Goal: Task Accomplishment & Management: Contribute content

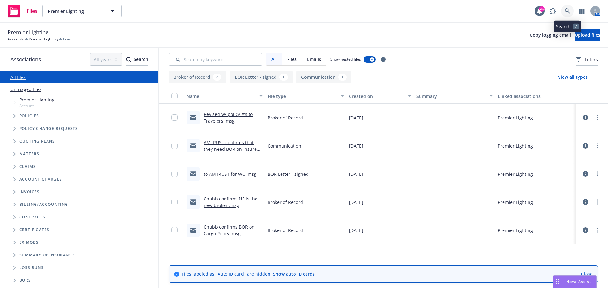
click at [565, 11] on icon at bounding box center [568, 11] width 6 height 6
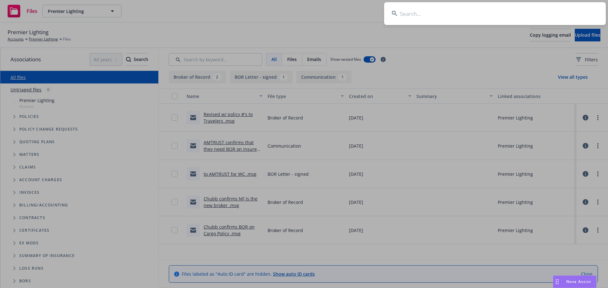
click at [521, 15] on input at bounding box center [495, 13] width 222 height 23
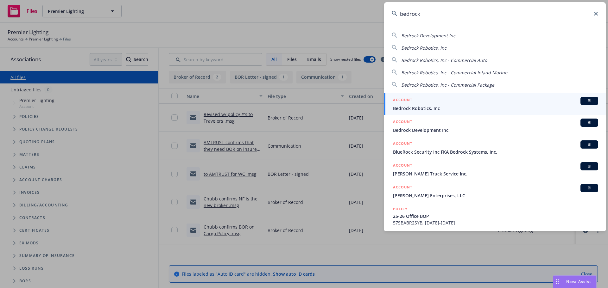
type input "bedrock"
click at [432, 110] on span "Bedrock Robotics, Inc" at bounding box center [495, 108] width 205 height 7
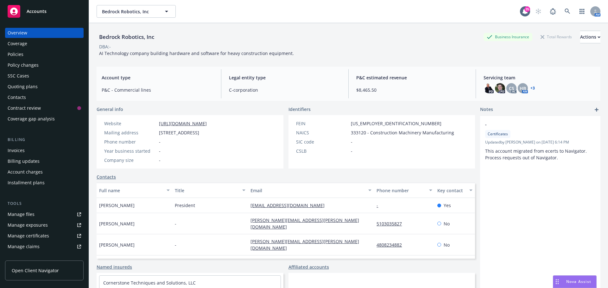
click at [22, 54] on div "Policies" at bounding box center [16, 54] width 16 height 10
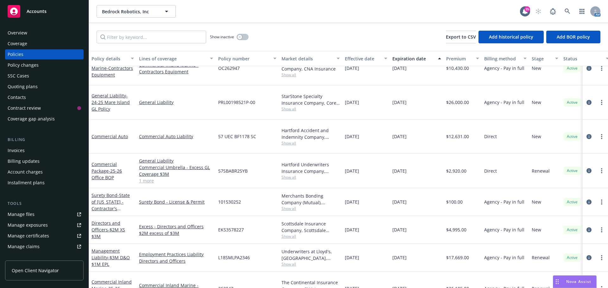
scroll to position [39, 0]
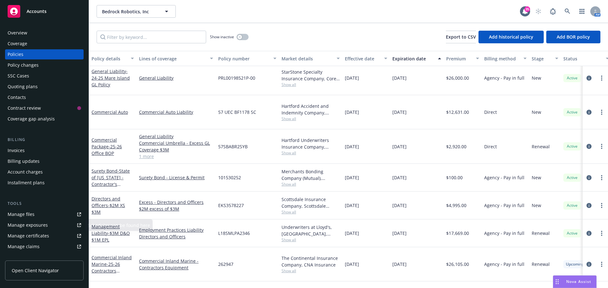
click at [25, 212] on div "Manage files" at bounding box center [21, 215] width 27 height 10
click at [111, 255] on link "Commercial Inland Marine - 25-26 Contractors Equipment" at bounding box center [111, 268] width 40 height 26
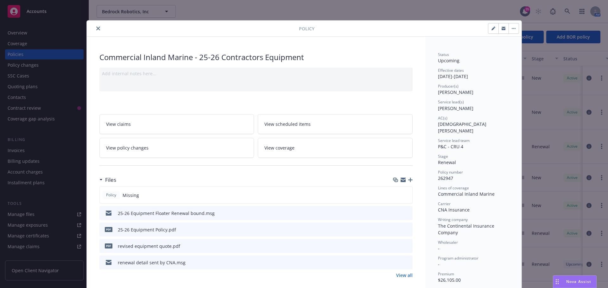
click at [488, 28] on button "button" at bounding box center [493, 28] width 10 height 10
select select "RENEWAL"
select select "other"
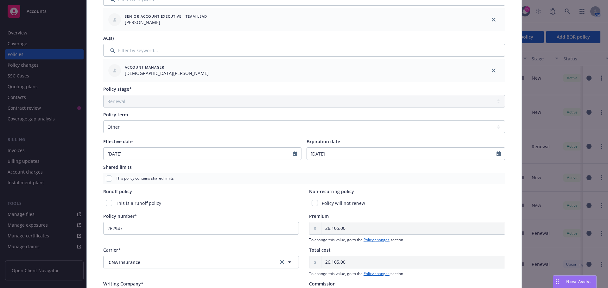
scroll to position [190, 0]
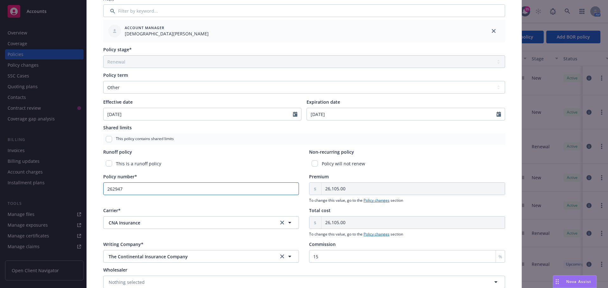
drag, startPoint x: 134, startPoint y: 188, endPoint x: 96, endPoint y: 188, distance: 38.6
click at [96, 188] on div "Policy type* Commercial Inland Marine Display name 25-26 Contractors Equipment …" at bounding box center [304, 91] width 435 height 485
paste input "OC"
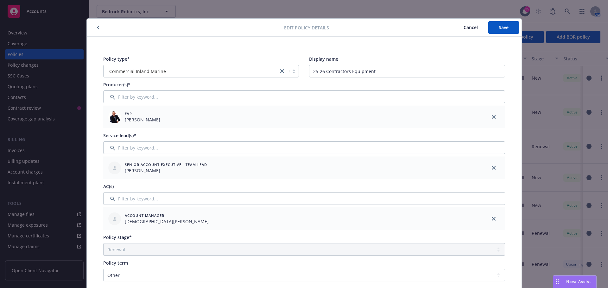
scroll to position [0, 0]
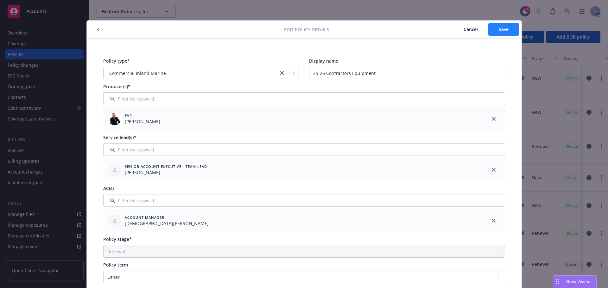
type input "OC262947"
click at [506, 26] on span "Save" at bounding box center [504, 29] width 10 height 6
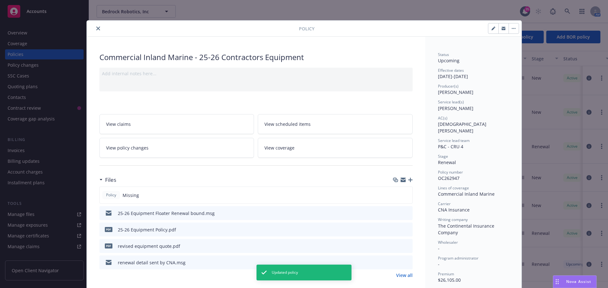
click at [94, 28] on button "close" at bounding box center [98, 29] width 8 height 8
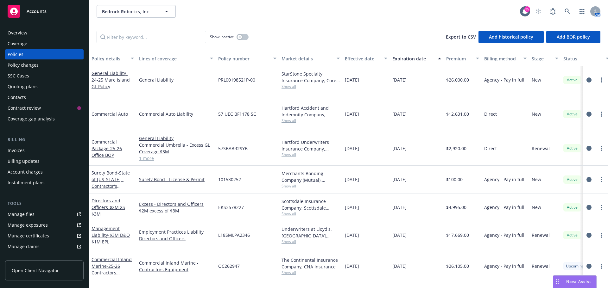
scroll to position [39, 0]
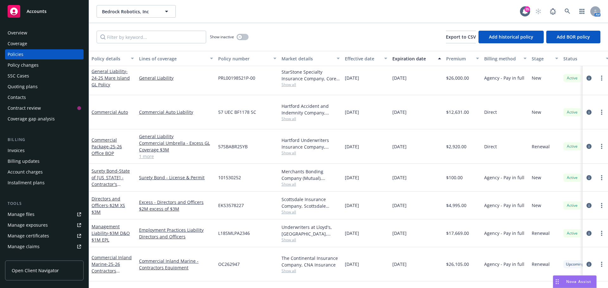
click at [230, 261] on span "OC262947" at bounding box center [229, 264] width 22 height 7
click at [109, 255] on link "Commercial Inland Marine - 25-26 Contractors Equipment" at bounding box center [111, 268] width 40 height 26
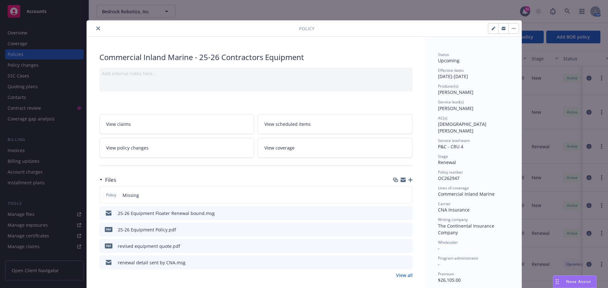
click at [488, 28] on button "button" at bounding box center [493, 28] width 10 height 10
select select "RENEWAL"
select select "other"
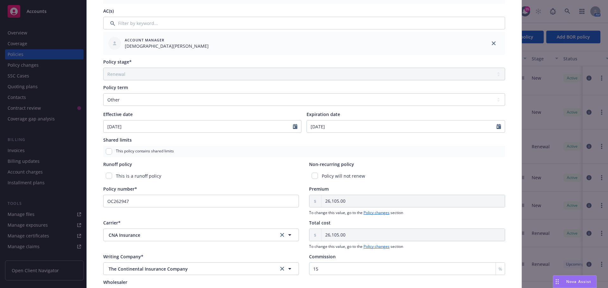
scroll to position [222, 0]
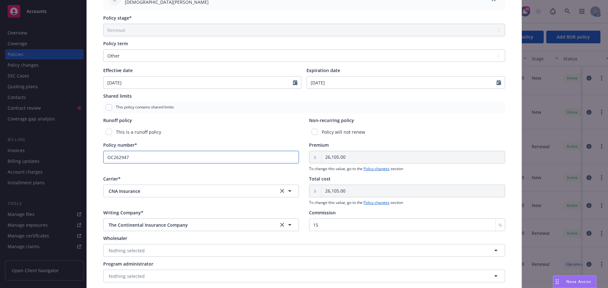
click at [110, 157] on input "OC262947" at bounding box center [201, 157] width 196 height 13
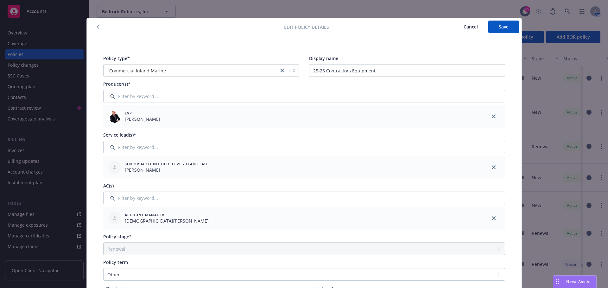
scroll to position [0, 0]
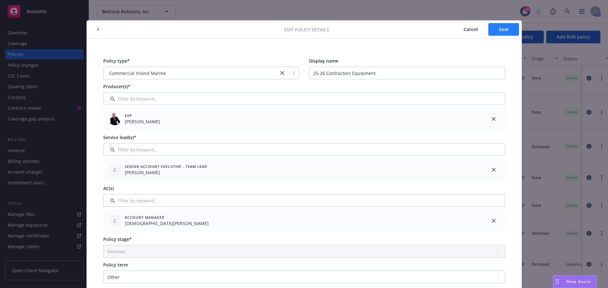
type input "262947"
click at [499, 30] on span "Save" at bounding box center [504, 29] width 10 height 6
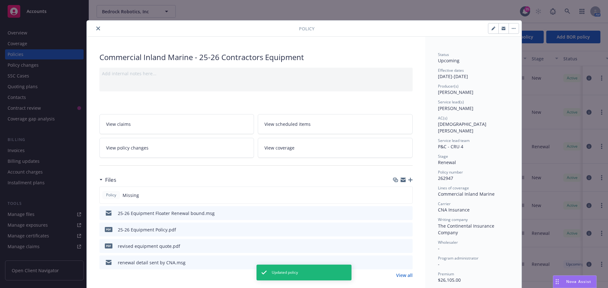
click at [96, 28] on icon "close" at bounding box center [98, 29] width 4 height 4
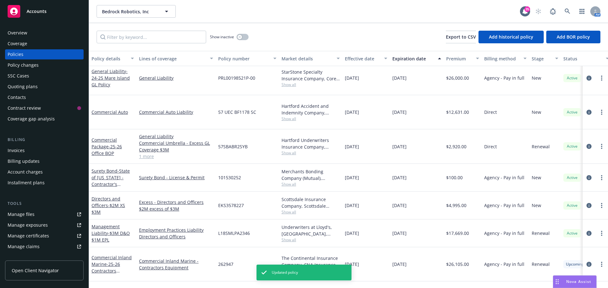
click at [39, 215] on link "Manage files" at bounding box center [44, 215] width 79 height 10
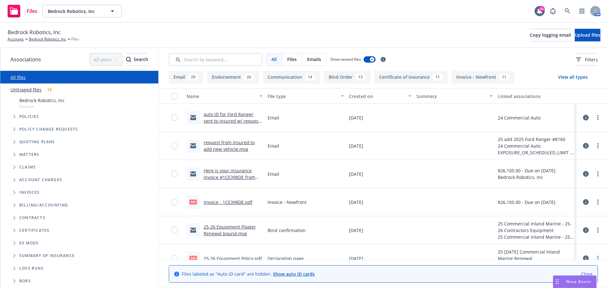
click at [10, 118] on span "Tree Example" at bounding box center [14, 117] width 10 height 10
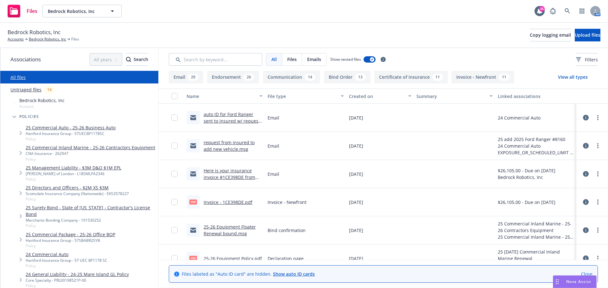
click at [104, 149] on link "25 Commercial Inland Marine - 25-26 Contractors Equipment" at bounding box center [90, 147] width 129 height 7
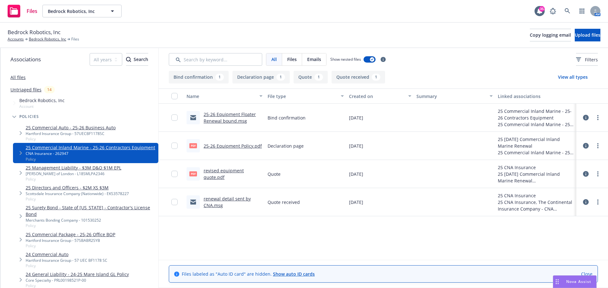
click at [229, 118] on div "25-26 Equipment Floater Renewal bound.msg" at bounding box center [233, 117] width 59 height 13
click at [228, 120] on link "25-26 Equipment Floater Renewal bound.msg" at bounding box center [230, 117] width 52 height 13
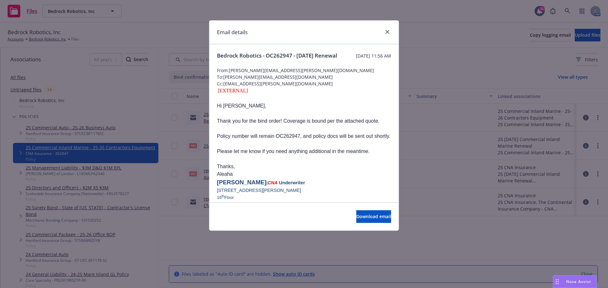
click at [284, 139] on span "Policy number will remain OC262947, and policy docs will be sent out shortly." at bounding box center [303, 136] width 173 height 5
copy span "OC262947"
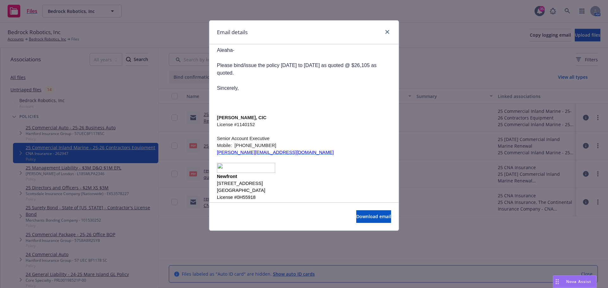
scroll to position [222, 0]
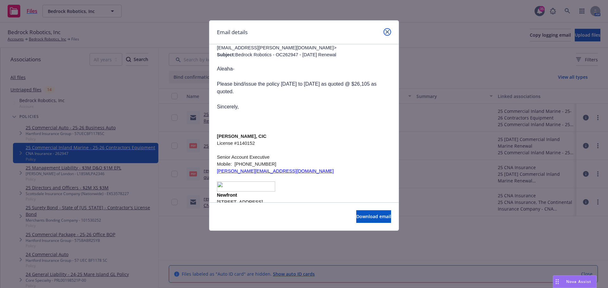
click at [384, 31] on link "close" at bounding box center [387, 32] width 8 height 8
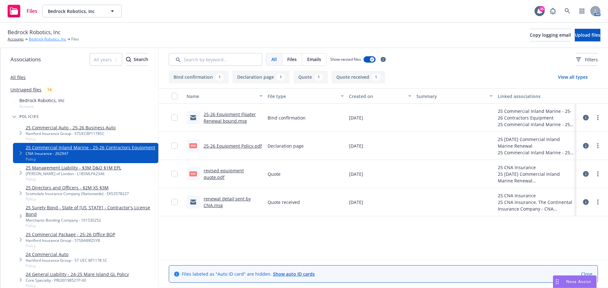
click at [47, 40] on link "Bedrock Robotics, Inc" at bounding box center [47, 39] width 37 height 6
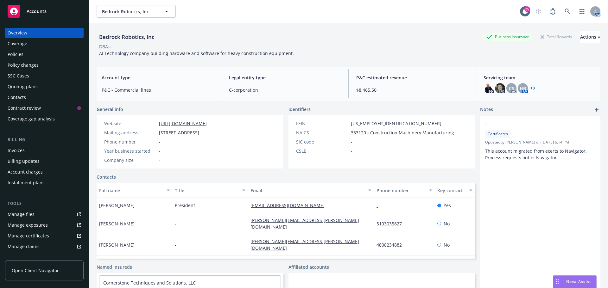
click at [38, 213] on link "Manage files" at bounding box center [44, 215] width 79 height 10
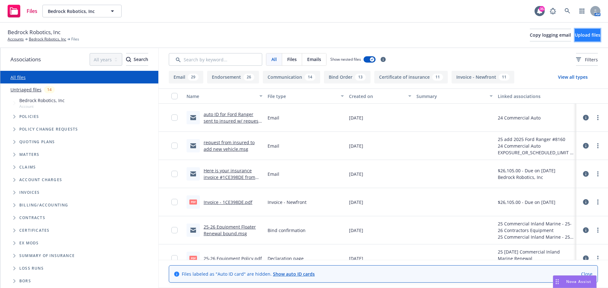
click at [575, 30] on button "Upload files" at bounding box center [588, 35] width 26 height 13
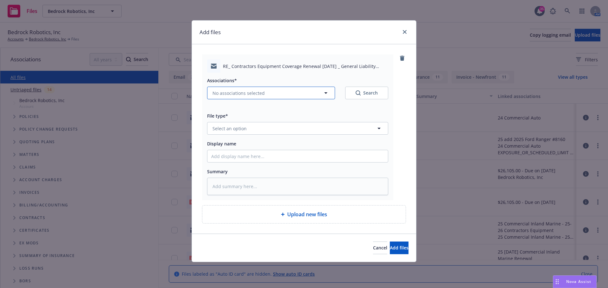
click at [239, 94] on span "No associations selected" at bounding box center [238, 93] width 52 height 7
type textarea "x"
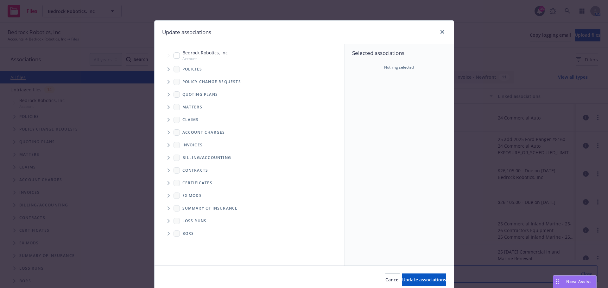
click at [167, 68] on span "Tree Example" at bounding box center [168, 69] width 10 height 10
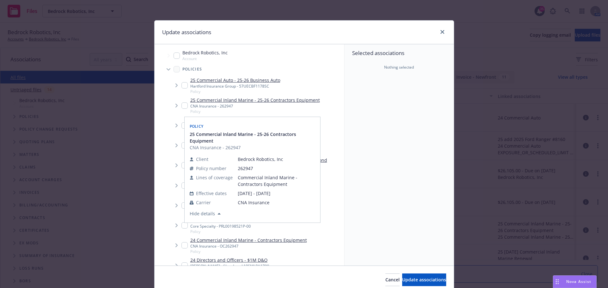
click at [254, 101] on link "25 Commercial Inland Marine - 25-26 Contractors Equipment" at bounding box center [254, 100] width 129 height 7
checkbox input "true"
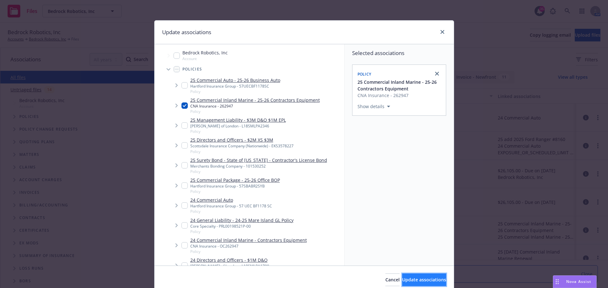
click at [415, 278] on span "Update associations" at bounding box center [424, 280] width 44 height 6
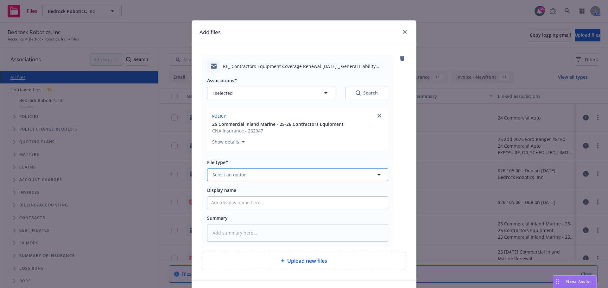
click at [271, 176] on button "Select an option" at bounding box center [297, 175] width 181 height 13
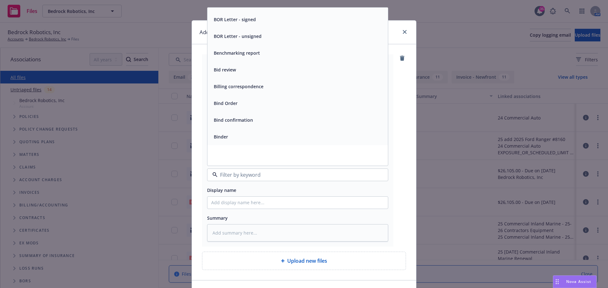
scroll to position [253, 0]
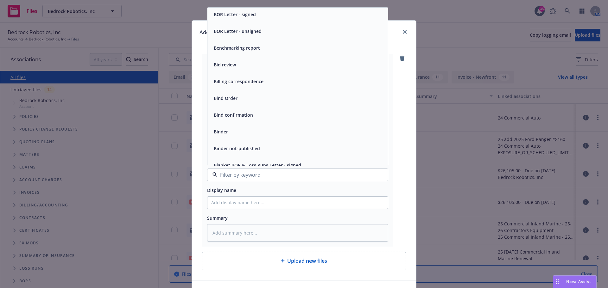
click at [233, 117] on span "Bind confirmation" at bounding box center [233, 115] width 39 height 7
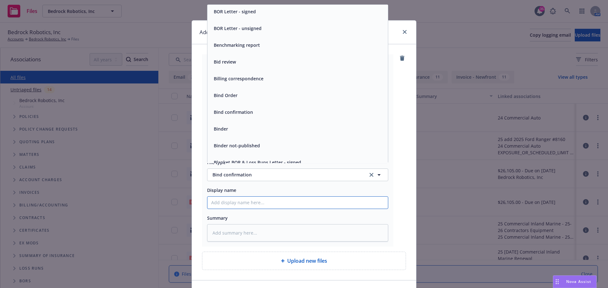
click at [252, 204] on input "Display name" at bounding box center [297, 203] width 180 height 12
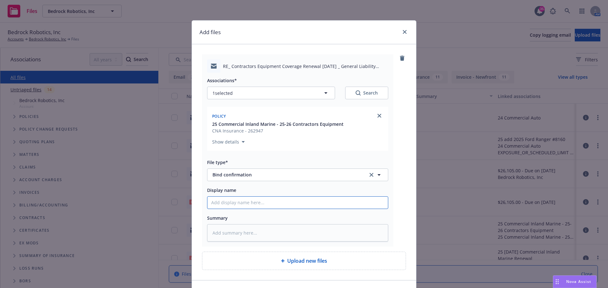
type textarea "x"
type input "t"
type textarea "x"
type input "to"
type textarea "x"
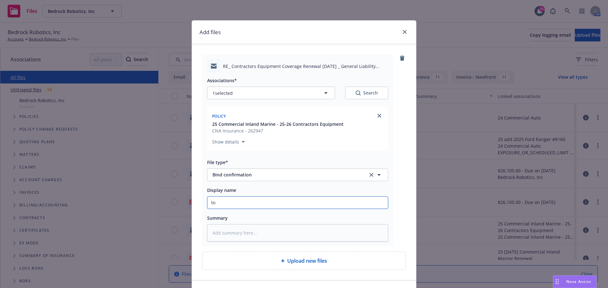
type input "to"
type textarea "x"
type input "to i"
type textarea "x"
type input "to in"
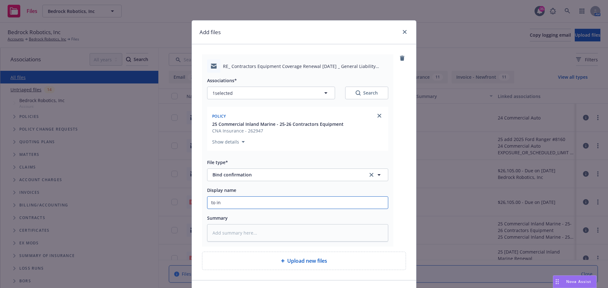
type textarea "x"
type input "to ins"
type textarea "x"
type input "to insu"
type textarea "x"
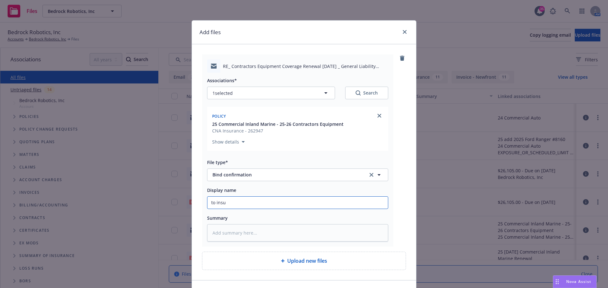
type input "to insur"
type textarea "x"
type input "to insure"
type textarea "x"
type input "to insured"
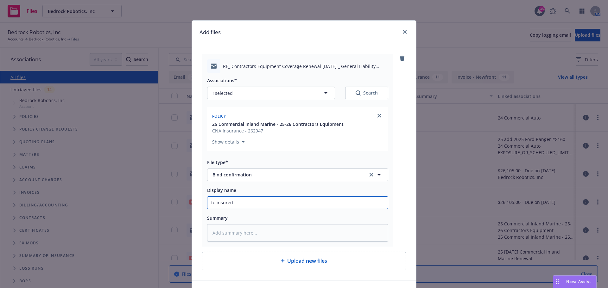
type textarea "x"
type input "to insured"
type textarea "x"
type input "to insured"
type textarea "x"
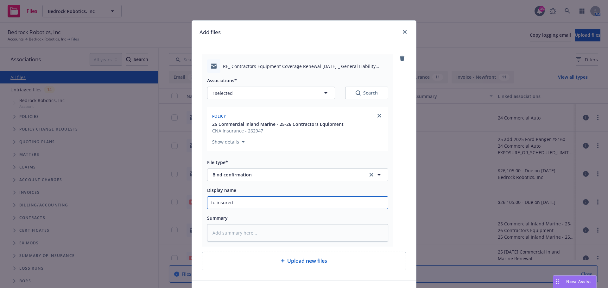
type input "to insured,"
type textarea "x"
type input "to insured,"
type textarea "x"
type input "to insured, a"
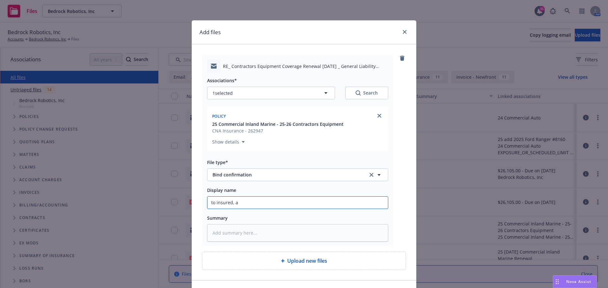
type textarea "x"
type input "to insured, ad"
type textarea "x"
type input "to insured, adv"
type textarea "x"
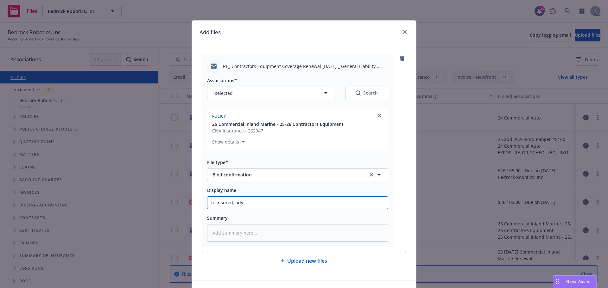
type input "to insured, advi"
type textarea "x"
type input "to insured, advis"
type textarea "x"
type input "to insured, advise"
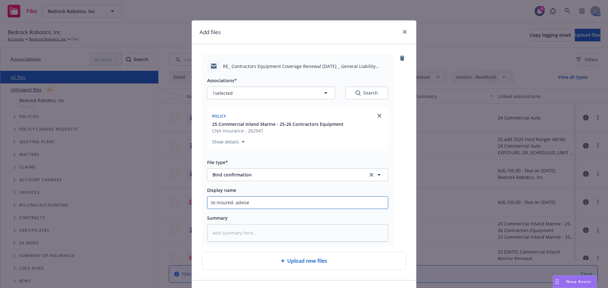
type textarea "x"
type input "to insured, advise"
type textarea "x"
type input "to insured, advise o"
type textarea "x"
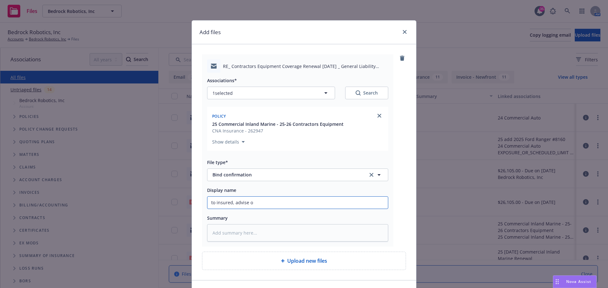
type input "to insured, advise of"
type textarea "x"
type input "to insured, advise of"
type textarea "x"
type input "to insured, advise of 1"
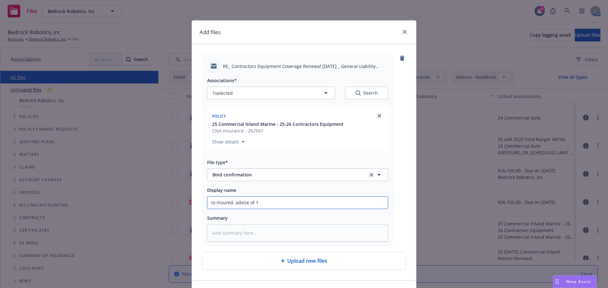
type textarea "x"
type input "to insured, advise of 13"
type textarea "x"
type input "to insured, advise of 13"
type textarea "x"
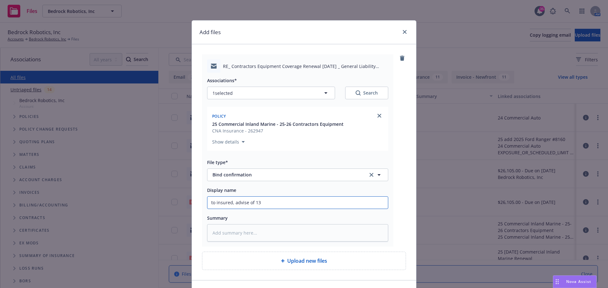
type input "to insured, advise of 13 m"
type textarea "x"
type input "to insured, advise of 13 mo"
type textarea "x"
type input "to insured, advise of 13 mon"
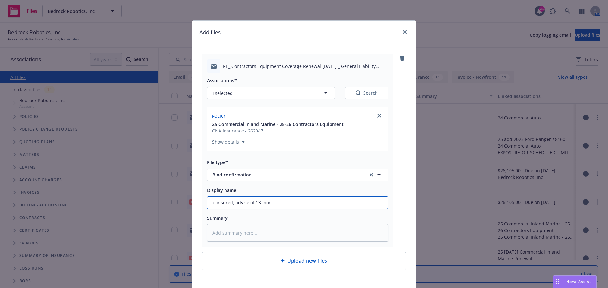
type textarea "x"
type input "to insured, advise of 13 mont"
type textarea "x"
type input "to insured, advise of 13 month"
type textarea "x"
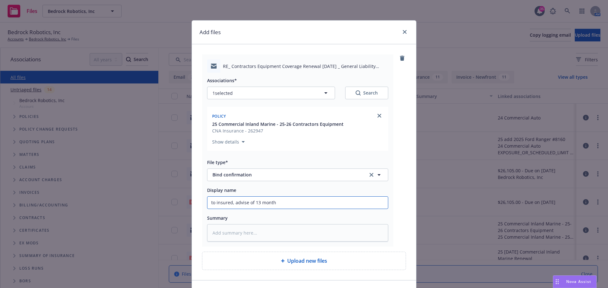
type input "to insured, advise of 13 month"
type textarea "x"
type input "to insured, advise of 13 month p"
type textarea "x"
type input "to insured, advise of 13 month po"
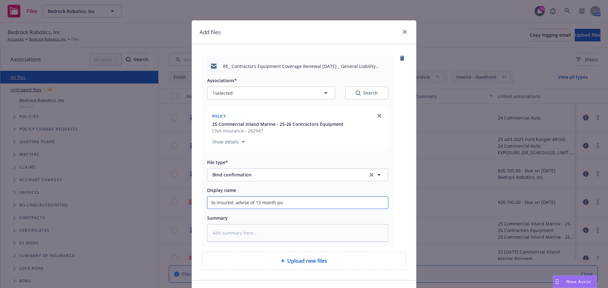
type textarea "x"
type input "to insured, advise of 13 month pol"
type textarea "x"
type input "to insured, advise of 13 month poli"
type textarea "x"
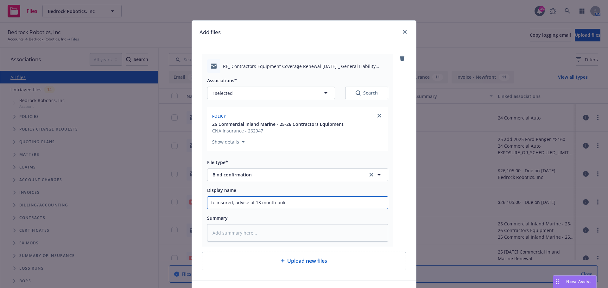
type input "to insured, advise of 13 month polic"
type textarea "x"
type input "to insured, advise of 13 month policy"
type textarea "x"
type input "to insured, advise of 13 month policy"
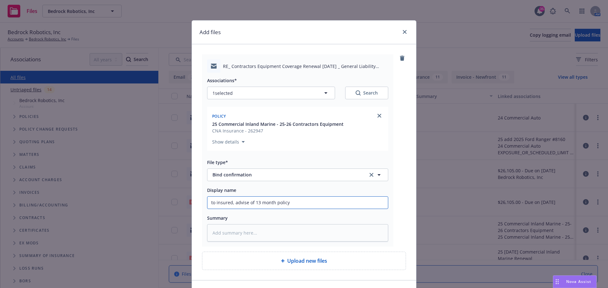
type textarea "x"
type input "to insured, advise of 13 month policy"
type textarea "x"
type input "to insured, advise of 13 month policy,"
type textarea "x"
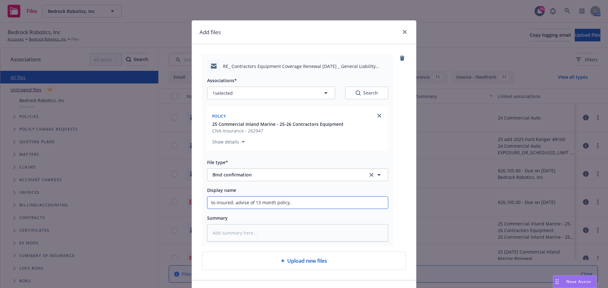
type input "to insured, advise of 13 month policy,"
type textarea "x"
type input "to insured, advise of 13 month policy,"
type textarea "x"
type input "to insured, advise of 13 month policy"
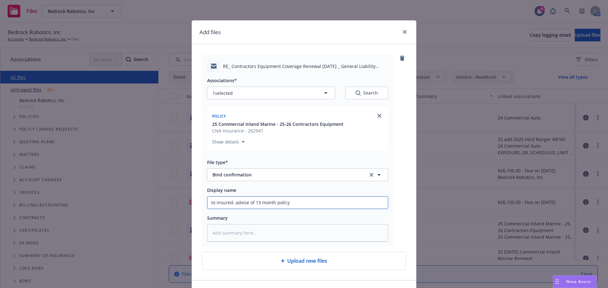
type textarea "x"
type input "to insured, advise of 13 month policy,"
type textarea "x"
type input "to insured, advise of 13 month policy,"
type textarea "x"
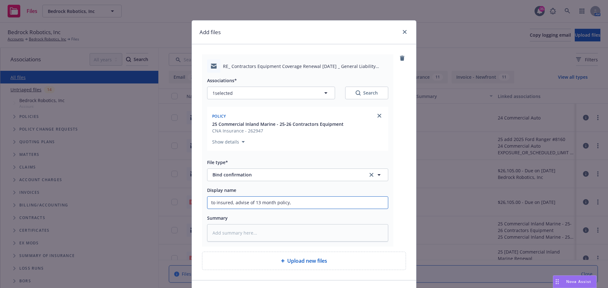
type input "to insured, advise of 13 month policy, b"
type textarea "x"
type input "to insured, advise of 13 month policy, bo"
type textarea "x"
type input "to insured, advise of 13 month policy, bou"
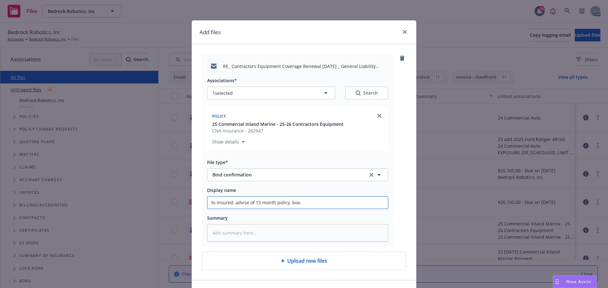
type textarea "x"
type input "to insured, advise of 13 month policy, boun"
type textarea "x"
type input "to insured, advise of 13 month policy, bound"
type textarea "x"
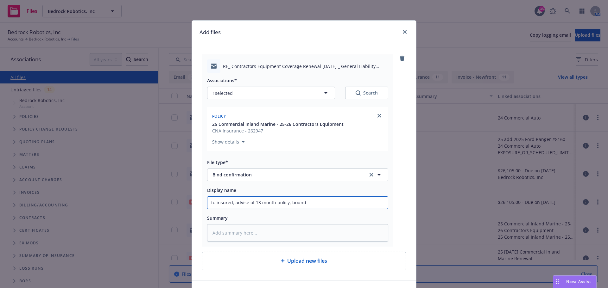
type input "to insured, advise of 13 month policy, bound"
type textarea "x"
type input "to insured, advise of 13 month policy, bound @"
type textarea "x"
type input "to insured, advise of 13 month policy, bound @"
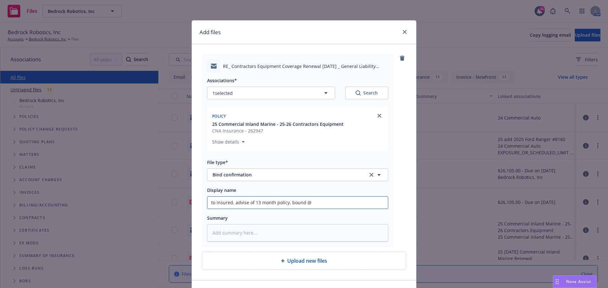
type textarea "x"
type input "to insured, advise of 13 month policy, bound @ $"
type textarea "x"
type input "to insured, advise of 13 month policy, bound @ $2"
type textarea "x"
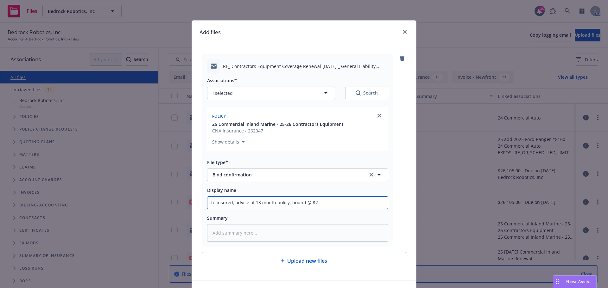
type input "to insured, advise of 13 month policy, bound @ $26"
type textarea "x"
type input "to insured, advise of 13 month policy, bound @ $26,"
type textarea "x"
type input "to insured, advise of 13 month policy, bound @ $26,1"
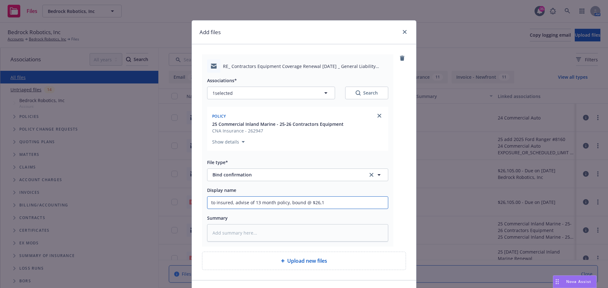
type textarea "x"
type input "to insured, advise of 13 month policy, bound @ $26,10"
type textarea "x"
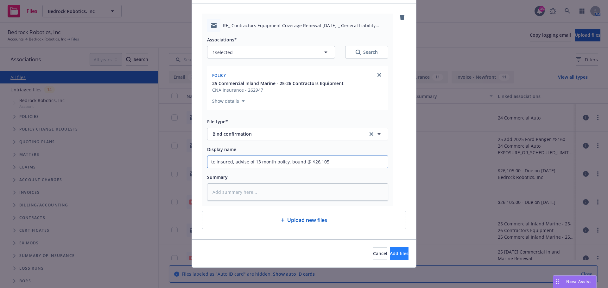
type input "to insured, advise of 13 month policy, bound @ $26,105"
click at [390, 253] on span "Add files" at bounding box center [399, 254] width 19 height 6
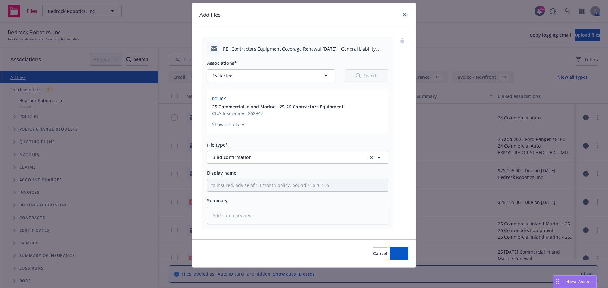
scroll to position [17, 0]
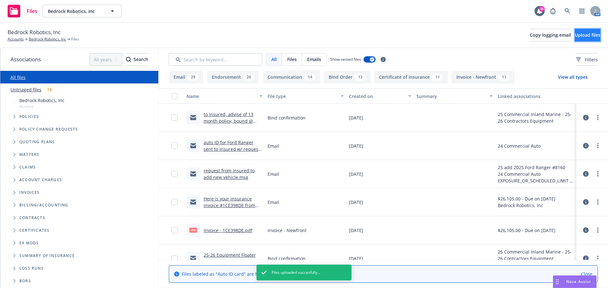
click at [579, 36] on span "Upload files" at bounding box center [588, 35] width 26 height 6
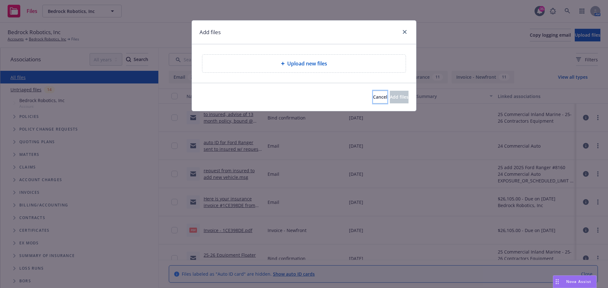
drag, startPoint x: 349, startPoint y: 100, endPoint x: 339, endPoint y: 103, distance: 10.4
click at [373, 100] on span "Cancel" at bounding box center [380, 97] width 14 height 6
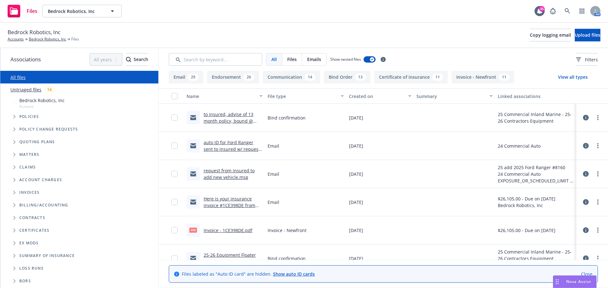
click at [16, 117] on icon "Tree Example" at bounding box center [14, 117] width 3 height 4
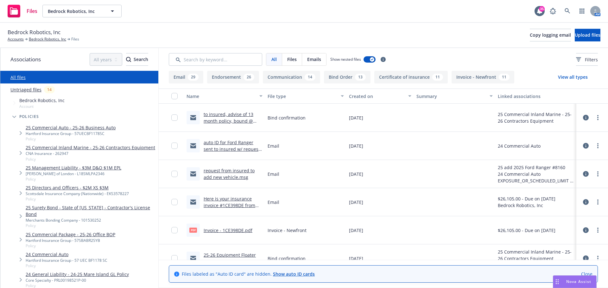
click at [98, 148] on link "25 Commercial Inland Marine - 25-26 Contractors Equipment" at bounding box center [90, 147] width 129 height 7
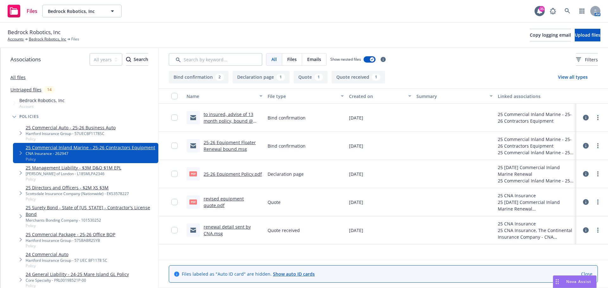
click at [226, 141] on link "25-26 Equipment Floater Renewal bound.msg" at bounding box center [230, 146] width 52 height 13
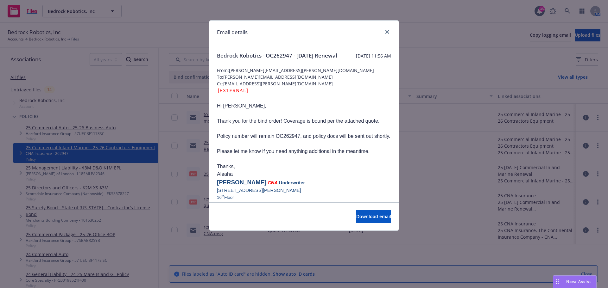
click at [393, 24] on div "Email details" at bounding box center [303, 33] width 189 height 24
click at [389, 31] on link "close" at bounding box center [387, 32] width 8 height 8
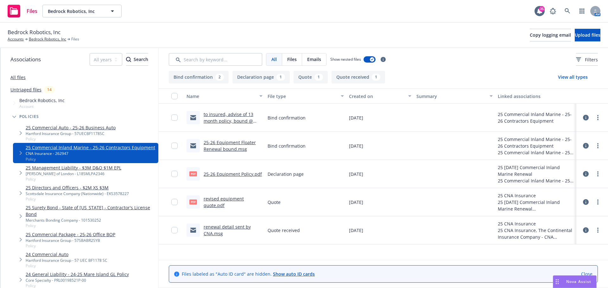
click at [413, 25] on div "Bedrock Robotics, Inc Accounts Bedrock Robotics, Inc Files Copy logging email U…" at bounding box center [304, 35] width 608 height 25
click at [584, 30] on button "Upload files" at bounding box center [588, 35] width 26 height 13
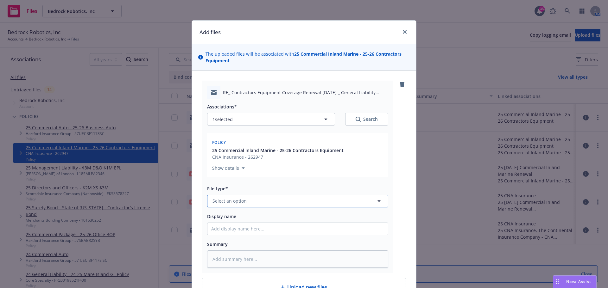
click at [237, 202] on span "Select an option" at bounding box center [229, 201] width 34 height 7
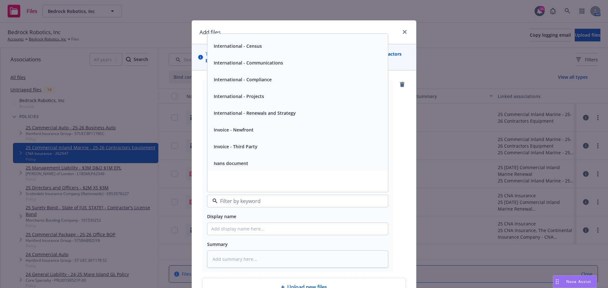
scroll to position [1361, 0]
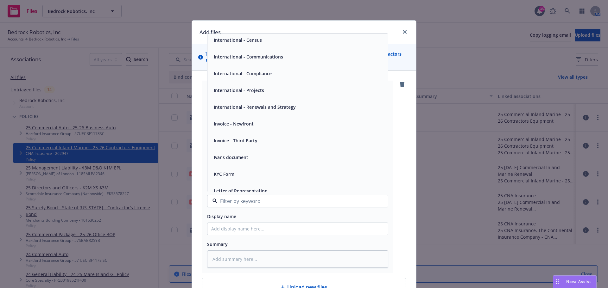
click at [248, 124] on span "Invoice - Newfront" at bounding box center [234, 124] width 40 height 7
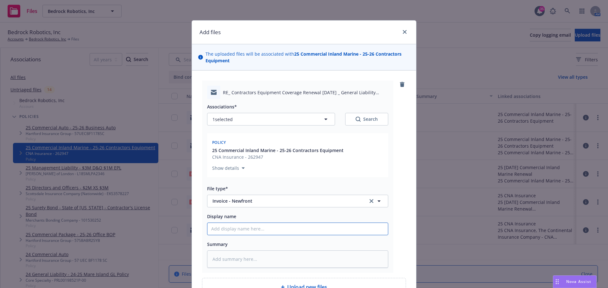
click at [256, 232] on input "Display name" at bounding box center [297, 229] width 180 height 12
type textarea "x"
type input "I"
type textarea "x"
type input "In"
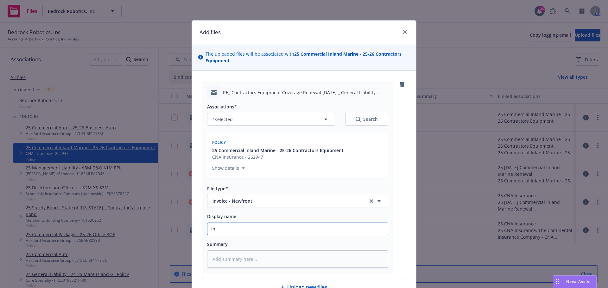
type textarea "x"
type input "Invo"
type textarea "x"
type input "Invoic"
type textarea "x"
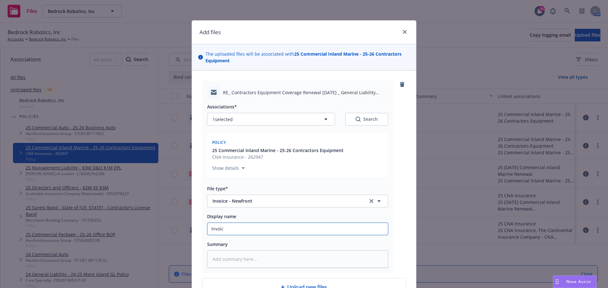
type input "Invoice"
type textarea "x"
type input "Invoice"
type textarea "x"
type input "Invoice &"
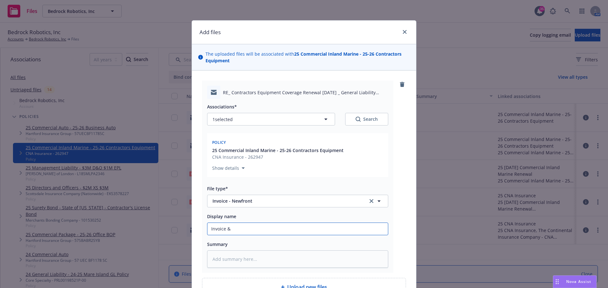
type textarea "x"
type input "Invoice &"
type textarea "x"
type input "Invoice & D"
type textarea "x"
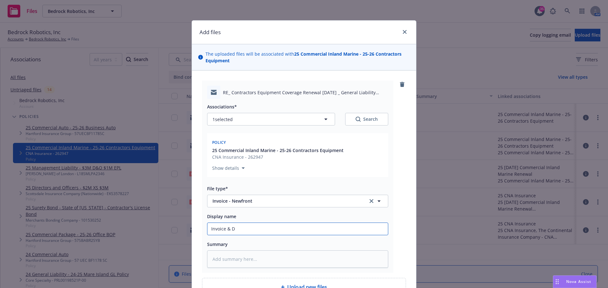
type input "Invoice & De"
type textarea "x"
type input "Invoice & Dec"
type textarea "x"
type input "Invoice & Dec"
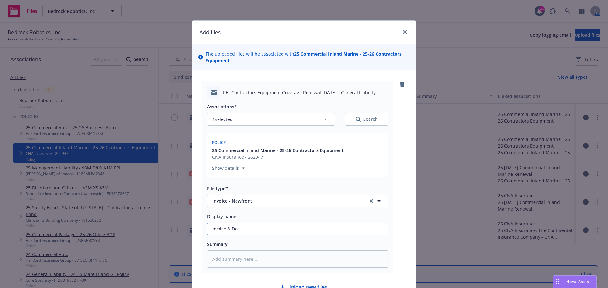
type textarea "x"
type input "Invoice & Dec P"
type textarea "x"
type input "Invoice & Dec Pa"
type textarea "x"
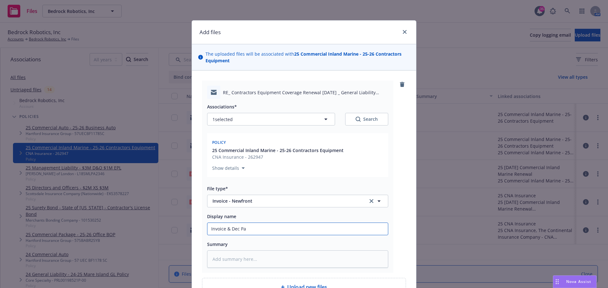
type input "Invoice & Dec Pag"
type textarea "x"
type input "Invoice & Dec Page"
type textarea "x"
type input "Invoice & Dec Page"
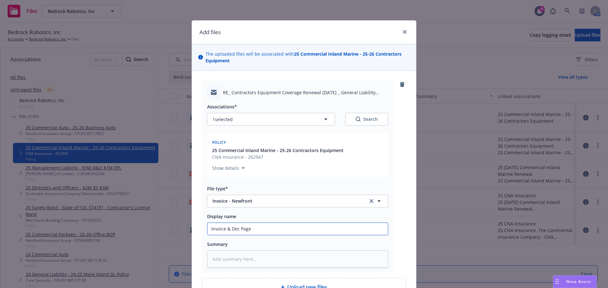
type textarea "x"
type input "Invoice & Dec Page t"
type textarea "x"
type input "Invoice & Dec Page to"
type textarea "x"
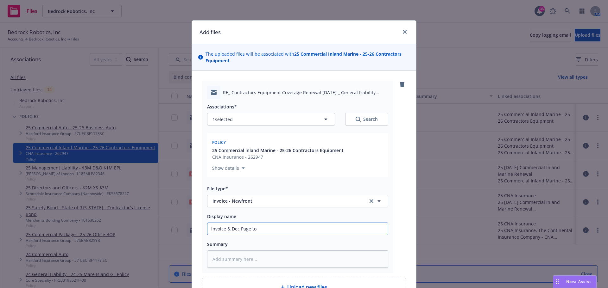
type input "Invoice & Dec Page to"
type textarea "x"
type input "Invoice & Dec Page to i"
type textarea "x"
type input "Invoice & Dec Page to ins"
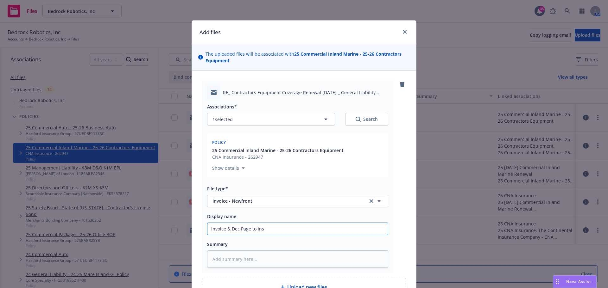
type textarea "x"
type input "Invoice & Dec Page to insu"
type textarea "x"
type input "Invoice & Dec Page to insur"
type textarea "x"
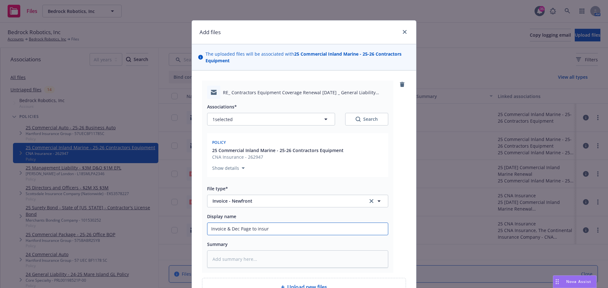
type input "Invoice & Dec Page to insure"
type textarea "x"
type input "Invoice & Dec Page to insured"
type textarea "x"
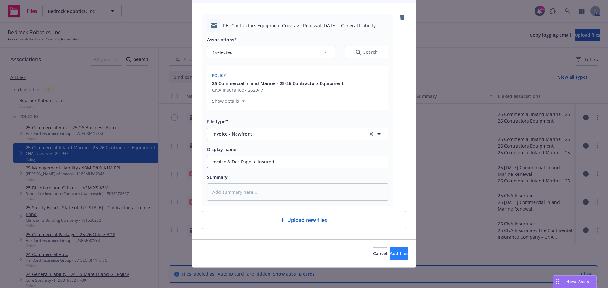
type input "Invoice & Dec Page to insured"
click at [401, 256] on button "Add files" at bounding box center [399, 254] width 19 height 13
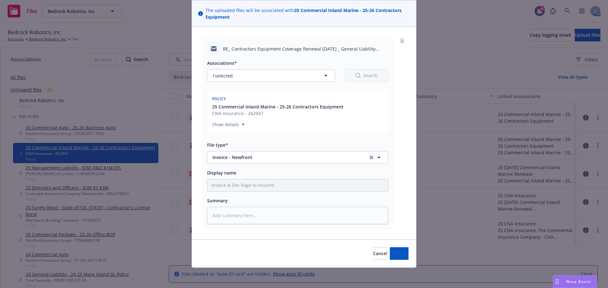
scroll to position [44, 0]
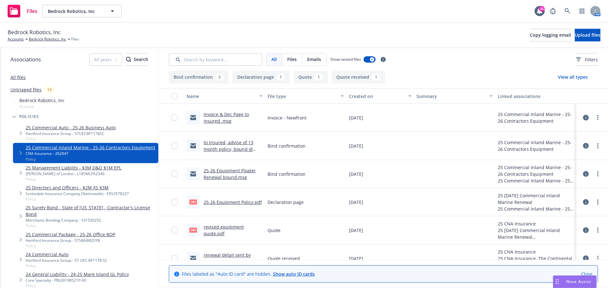
click at [415, 26] on div "Bedrock Robotics, Inc Accounts Bedrock Robotics, Inc Files Copy logging email U…" at bounding box center [304, 35] width 608 height 25
click at [575, 37] on button "Upload files" at bounding box center [588, 35] width 26 height 13
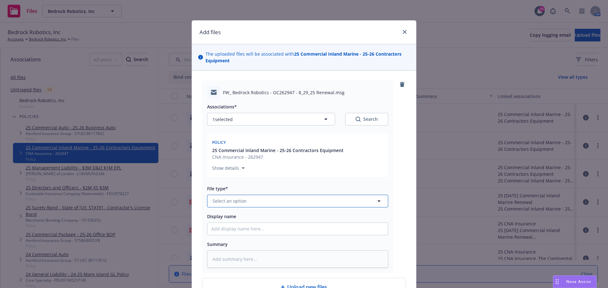
click at [249, 203] on button "Select an option" at bounding box center [297, 201] width 181 height 13
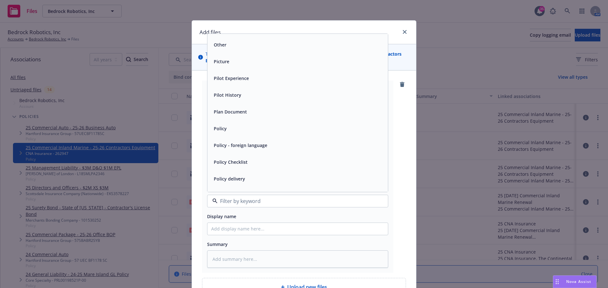
scroll to position [1995, 0]
click at [226, 132] on div "Policy" at bounding box center [297, 128] width 173 height 9
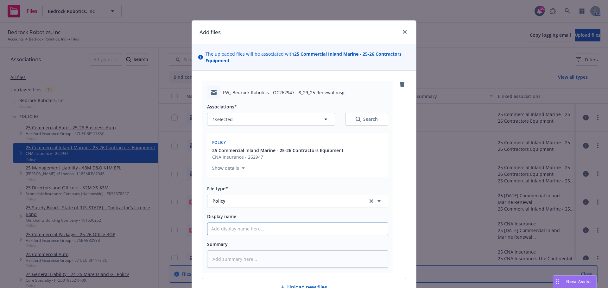
click at [265, 226] on input "Display name" at bounding box center [297, 229] width 180 height 12
type textarea "x"
type input "E"
type textarea "x"
type input "Eq"
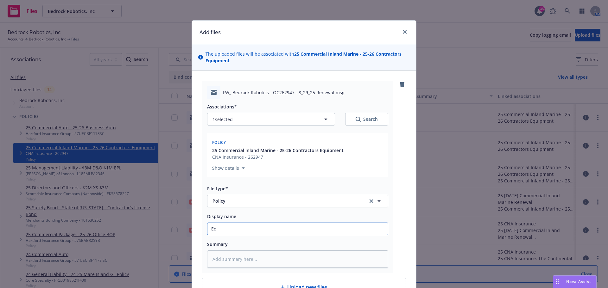
type textarea "x"
type input "Equ"
type textarea "x"
type input "Equi"
type textarea "x"
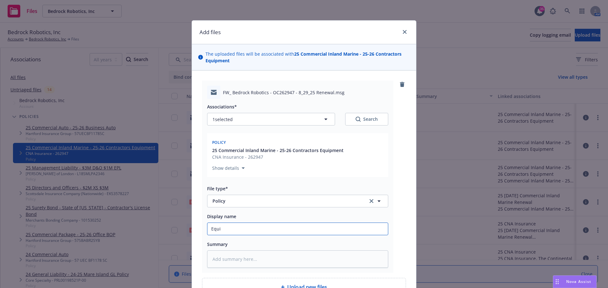
type input "Equip"
type textarea "x"
type input "Equip"
type textarea "x"
type input "Equip S"
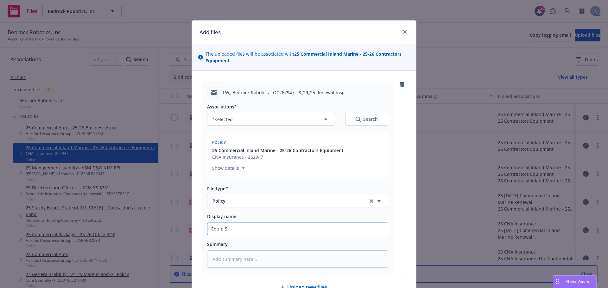
type textarea "x"
type input "Equip Sc"
type textarea "x"
type input "Equip Sch"
type textarea "x"
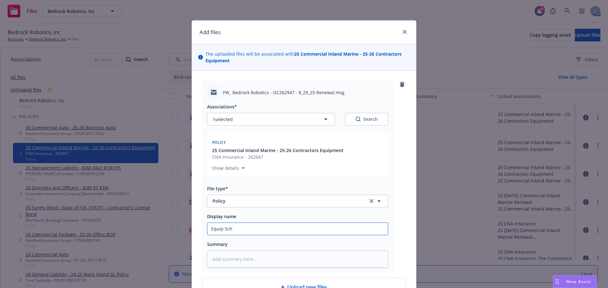
type input "Equip Sche"
click at [210, 231] on input "Equip Schedule, Endorsements, Dec Page, Revised Qt" at bounding box center [297, 229] width 180 height 12
click at [344, 229] on input "Policy, Equip Schedule, Endorsements, Dec Page, Revised Qt" at bounding box center [297, 229] width 180 height 12
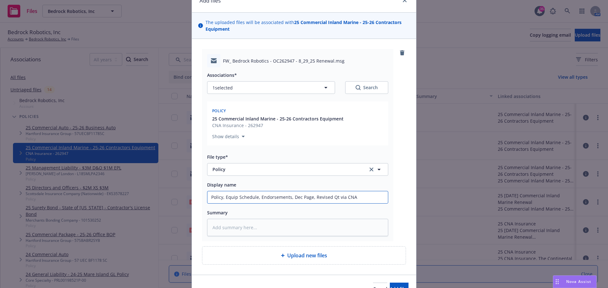
scroll to position [67, 0]
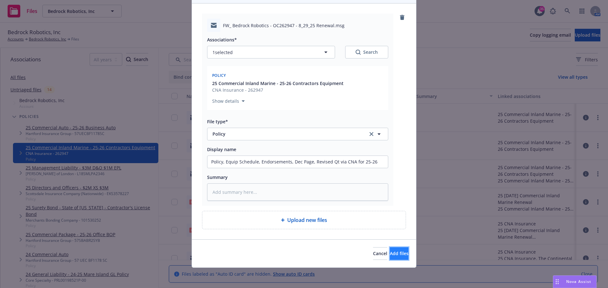
click at [390, 252] on span "Add files" at bounding box center [399, 254] width 19 height 6
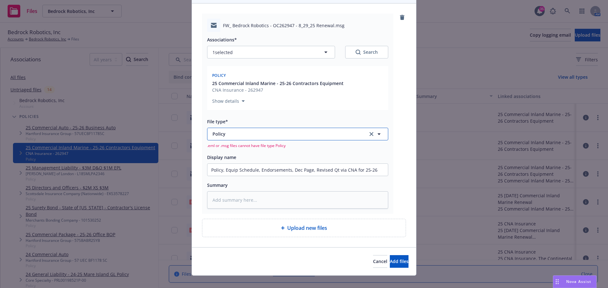
click at [224, 134] on span "Policy" at bounding box center [285, 134] width 147 height 7
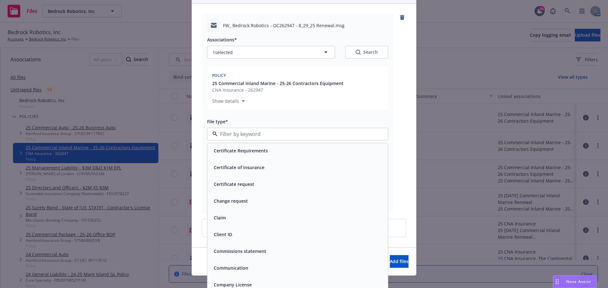
scroll to position [633, 0]
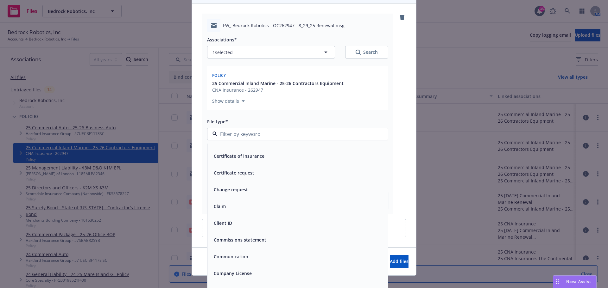
click at [246, 252] on div "Communication" at bounding box center [230, 256] width 38 height 9
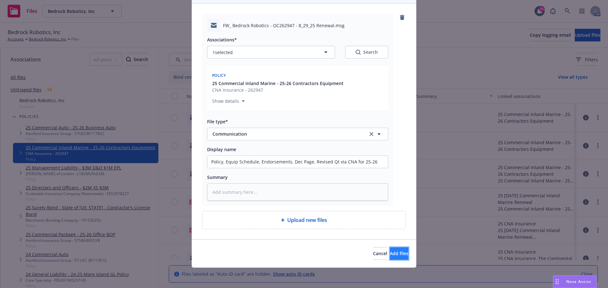
click at [390, 249] on button "Add files" at bounding box center [399, 254] width 19 height 13
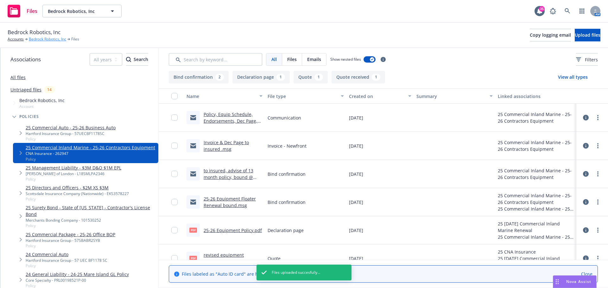
click at [46, 38] on link "Bedrock Robotics, Inc" at bounding box center [47, 39] width 37 height 6
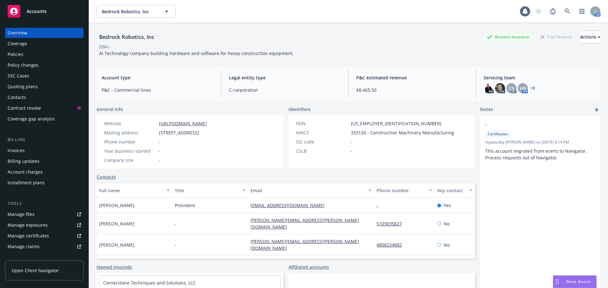
click at [38, 56] on div "Policies" at bounding box center [44, 54] width 73 height 10
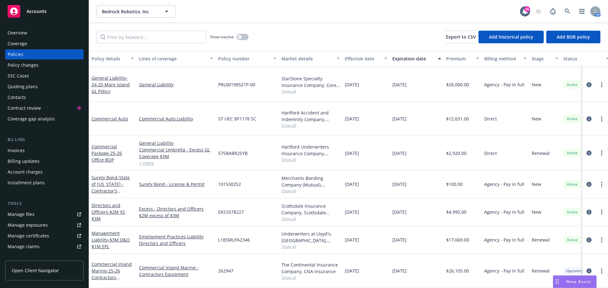
scroll to position [39, 0]
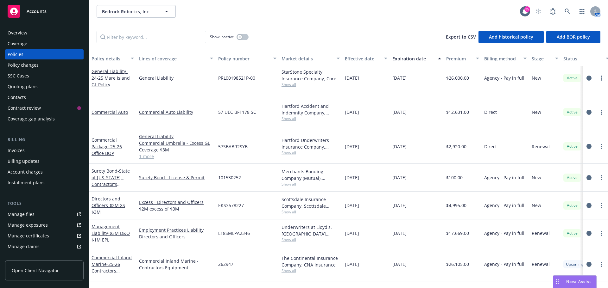
click at [112, 255] on div "Commercial Inland Marine - 25-26 Contractors Equipment" at bounding box center [112, 265] width 42 height 20
click at [117, 255] on link "Commercial Inland Marine - 25-26 Contractors Equipment" at bounding box center [111, 268] width 40 height 26
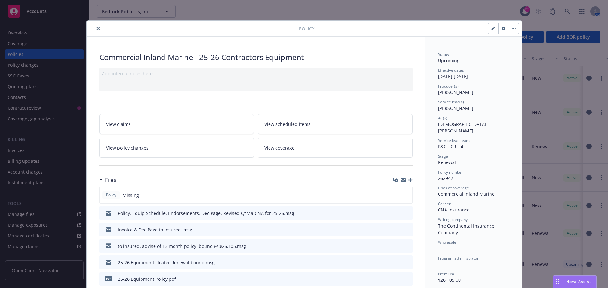
click at [491, 30] on button "button" at bounding box center [493, 28] width 10 height 10
select select "RENEWAL"
select select "other"
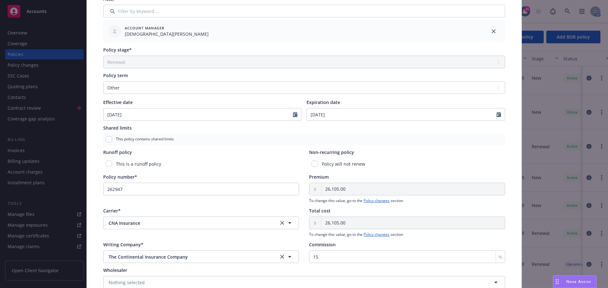
scroll to position [190, 0]
drag, startPoint x: 151, startPoint y: 191, endPoint x: 96, endPoint y: 192, distance: 55.1
click at [99, 192] on div "Policy type* Commercial Inland Marine Display name 25-26 Contractors Equipment …" at bounding box center [303, 91] width 409 height 454
paste input "OC262947"
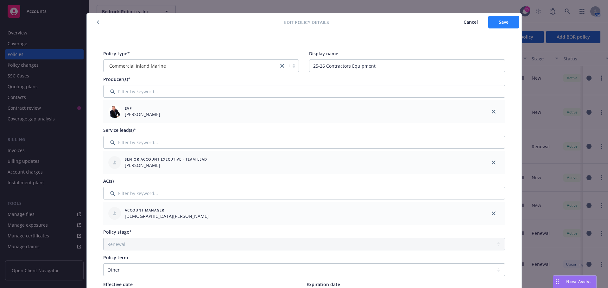
scroll to position [0, 0]
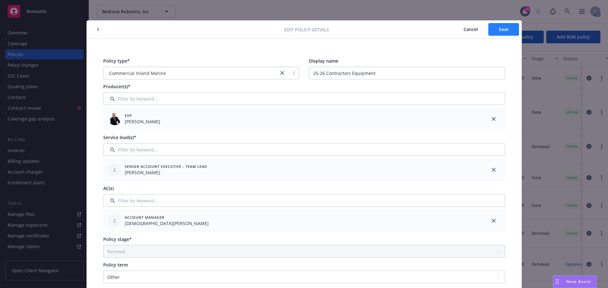
type input "OC262947"
click at [499, 33] on button "Save" at bounding box center [503, 29] width 31 height 13
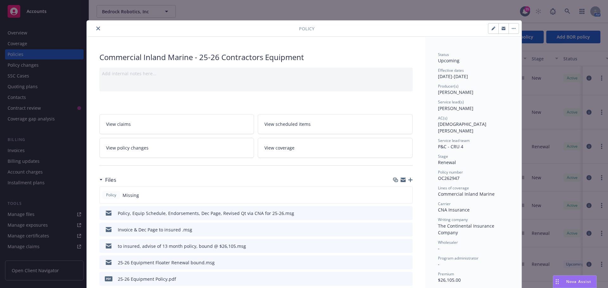
click at [97, 28] on icon "close" at bounding box center [98, 29] width 4 height 4
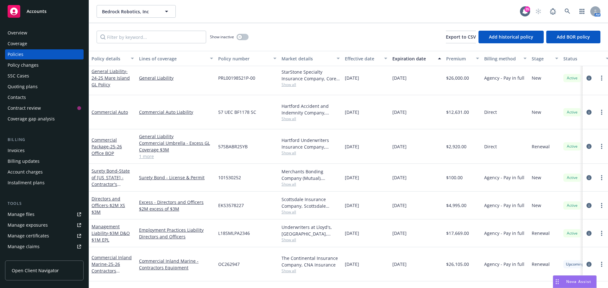
click at [41, 214] on link "Manage files" at bounding box center [44, 215] width 79 height 10
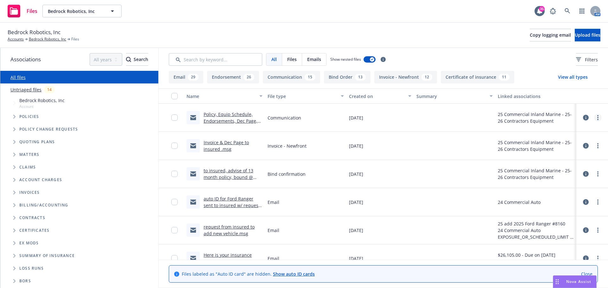
click at [597, 118] on icon "more" at bounding box center [597, 117] width 1 height 5
click at [555, 133] on link "Archive" at bounding box center [564, 130] width 63 height 13
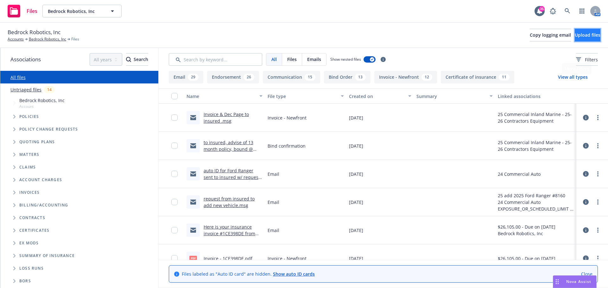
click at [583, 38] on button "Upload files" at bounding box center [588, 35] width 26 height 13
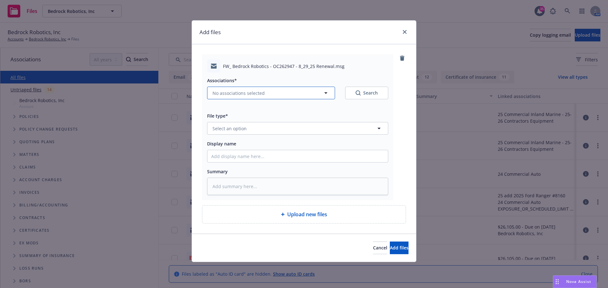
click at [235, 90] on span "No associations selected" at bounding box center [238, 93] width 52 height 7
type textarea "x"
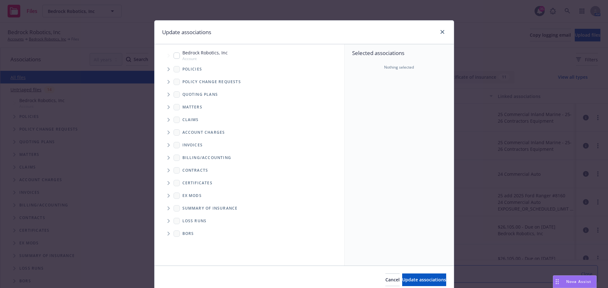
click at [167, 70] on icon "Tree Example" at bounding box center [168, 69] width 2 height 4
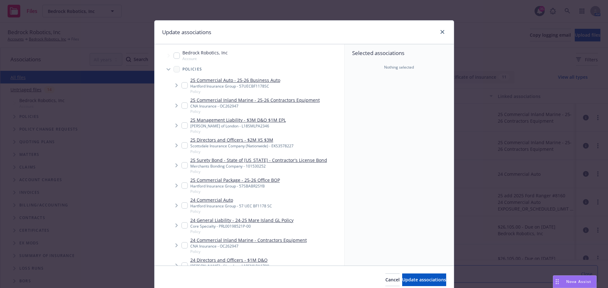
click at [255, 99] on link "25 Commercial Inland Marine - 25-26 Contractors Equipment" at bounding box center [254, 100] width 129 height 7
checkbox input "true"
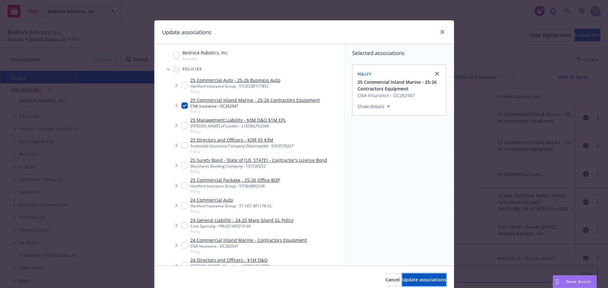
drag, startPoint x: 416, startPoint y: 279, endPoint x: 406, endPoint y: 271, distance: 12.6
click at [416, 278] on span "Update associations" at bounding box center [424, 280] width 44 height 6
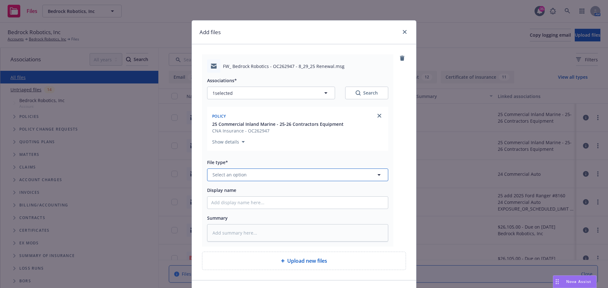
click at [253, 176] on button "Select an option" at bounding box center [297, 175] width 181 height 13
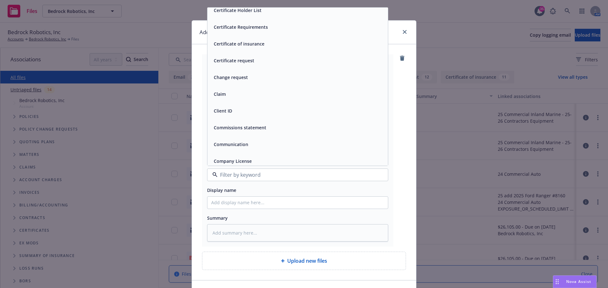
scroll to position [633, 0]
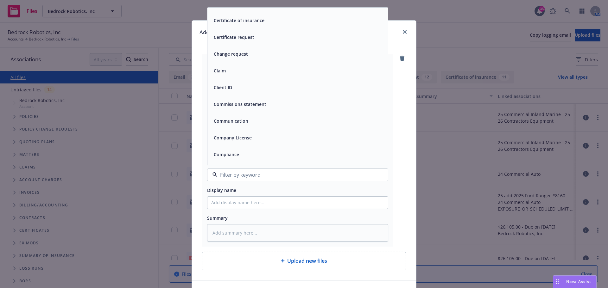
click at [228, 122] on span "Communication" at bounding box center [231, 121] width 35 height 7
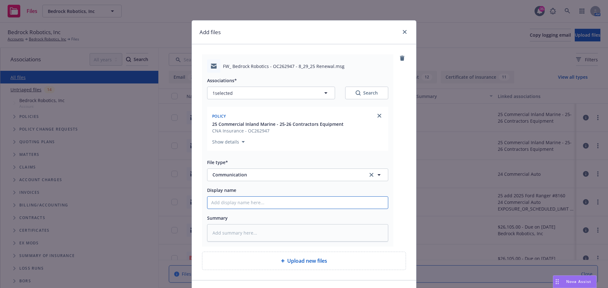
click at [271, 204] on input "Display name" at bounding box center [297, 203] width 180 height 12
type textarea "x"
type input "P"
type textarea "x"
type input "Po"
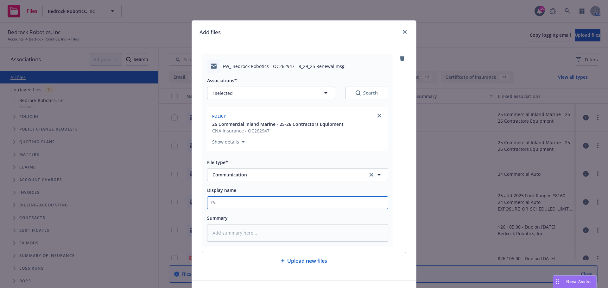
type textarea "x"
type input "Pol"
type textarea "x"
type input "Polc"
type textarea "x"
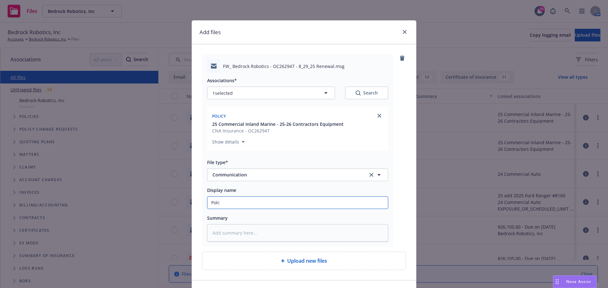
type input "Polcy"
type textarea "x"
type input "Polc"
type textarea "x"
type input "Pol"
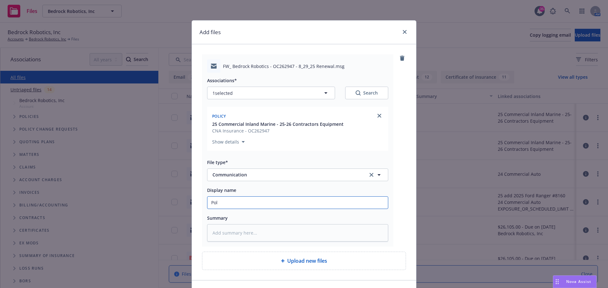
type textarea "x"
type input "Polic"
type textarea "x"
type input "Policy"
type textarea "x"
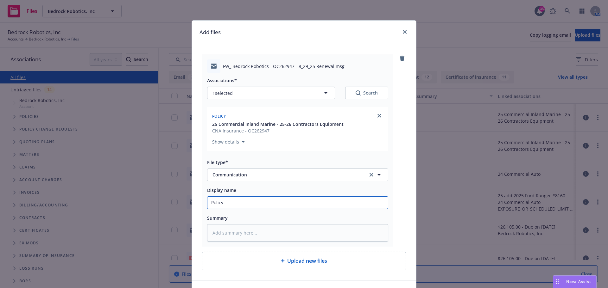
type input "Policy"
type textarea "x"
type input "Policy"
type textarea "x"
type input "Policy,"
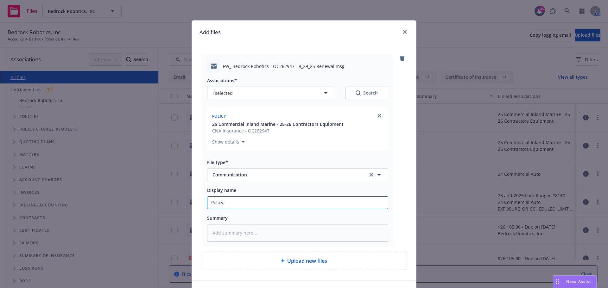
type textarea "x"
type input "Policy,"
type textarea "x"
type input "Policy, e"
type textarea "x"
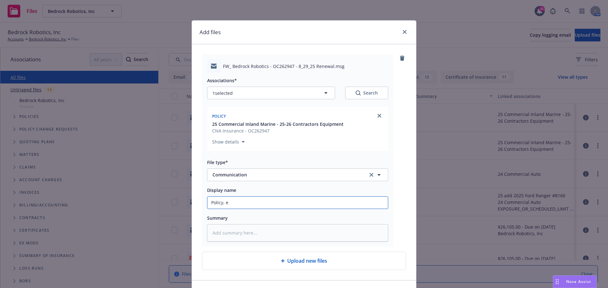
type input "Policy, en"
type textarea "x"
type input "Policy, end"
type textarea "x"
type input "Policy, endo"
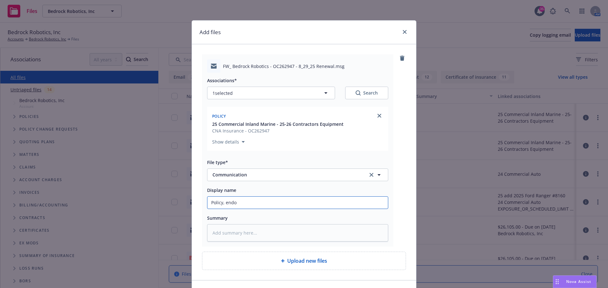
type textarea "x"
type input "Policy, endor"
type textarea "x"
type input "Policy, endors"
type textarea "x"
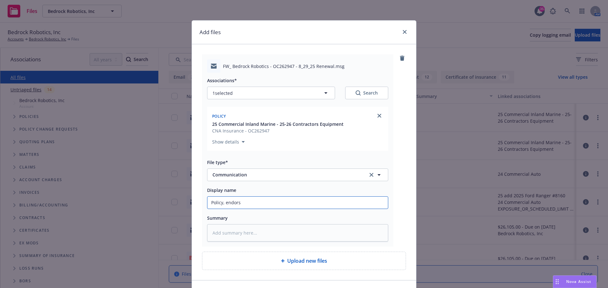
type input "Policy, endorse"
type textarea "x"
type input "Policy, endorseme"
type textarea "x"
type input "Policy, endorsemen"
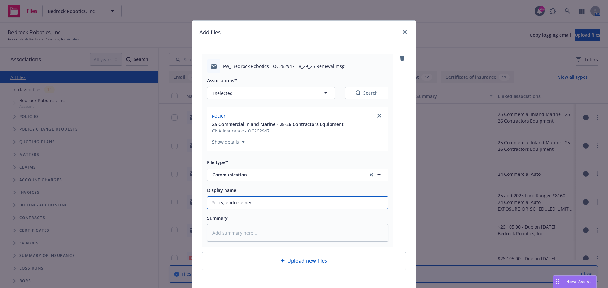
type textarea "x"
type input "Policy, endorsement"
type textarea "x"
type input "Policy, endorsement"
type textarea "x"
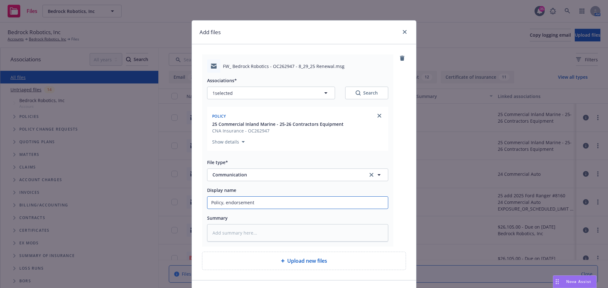
type input "Policy, endorsement"
type textarea "x"
type input "Policy, endorsement,"
type textarea "x"
type input "Policy, endorsement,"
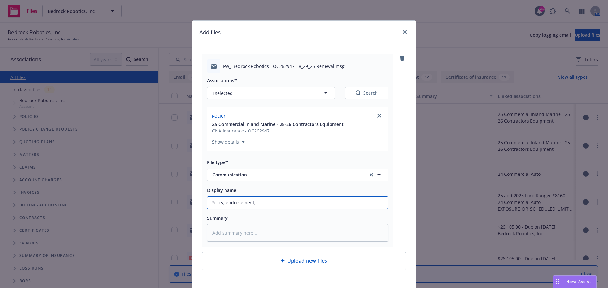
type textarea "x"
type input "Policy, endorsement, e"
type textarea "x"
type input "Policy, endorsement, equ"
type textarea "x"
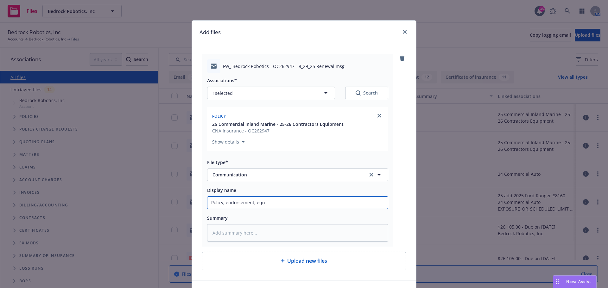
type input "Policy, endorsement, equi"
type textarea "x"
type input "Policy, endorsement, equip"
type textarea "x"
type input "Policy, endorsement, equip"
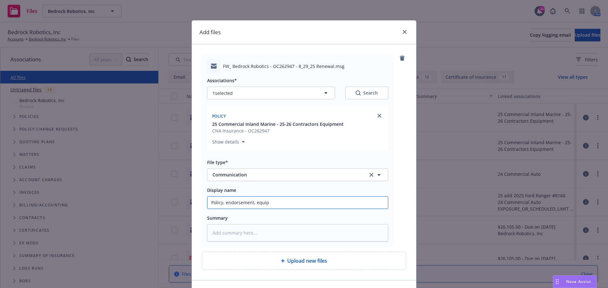
type textarea "x"
type input "Policy, endorsement, equip s"
type textarea "x"
type input "Policy, endorsement, equip sc"
type textarea "x"
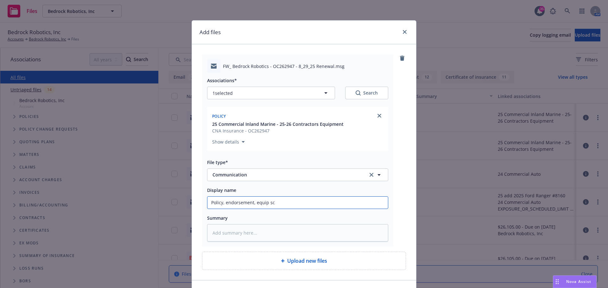
type input "Policy, endorsement, equip sch"
type textarea "x"
type input "Policy, endorsement, equip sche"
type textarea "x"
type input "Policy, endorsement, equip sched"
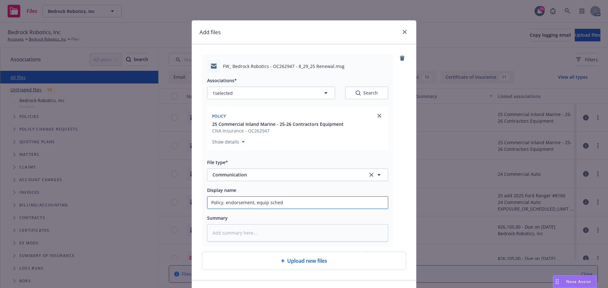
type textarea "x"
type input "Policy, endorsement, equip schedu"
type textarea "x"
type input "Policy, endorsement, equip schedul"
type textarea "x"
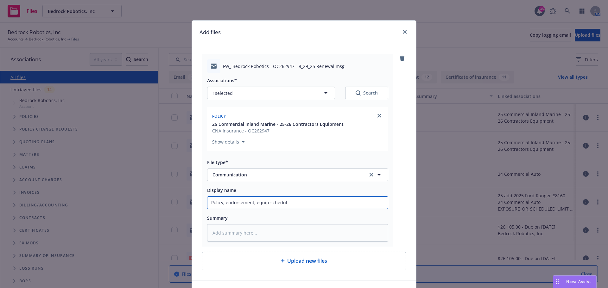
type input "Policy, endorsement, equip schedule"
type textarea "x"
type input "Policy, endorsement, equip schedule"
type textarea "x"
type input "Policy, endorsement, equip schedule"
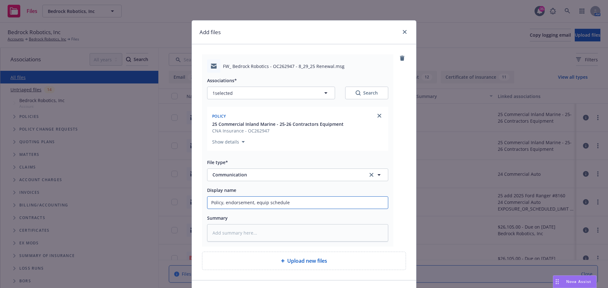
type textarea "x"
type input "Policy, endorsement, equip schedule,"
type textarea "x"
type input "Policy, endorsement, equip schedule,"
type textarea "x"
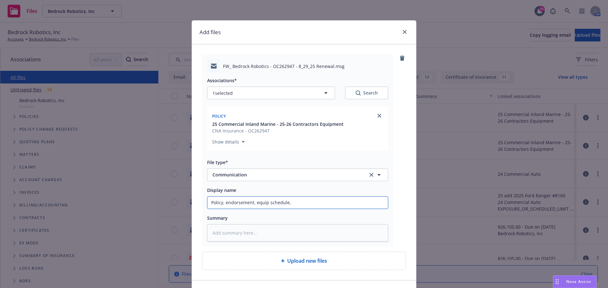
type input "Policy, endorsement, equip schedule, r"
type textarea "x"
type input "Policy, endorsement, equip schedule, re"
type textarea "x"
type input "Policy, endorsement, equip schedule, rev"
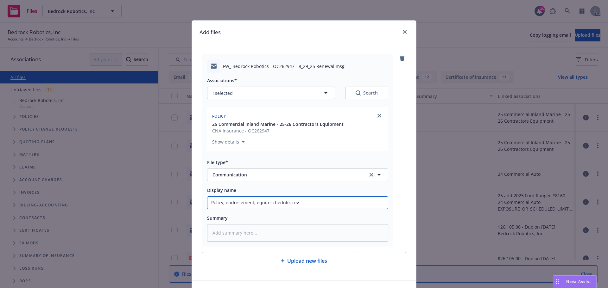
type textarea "x"
type input "Policy, endorsement, equip schedule, revi"
type textarea "x"
type input "Policy, endorsement, equip schedule, [PERSON_NAME]"
type textarea "x"
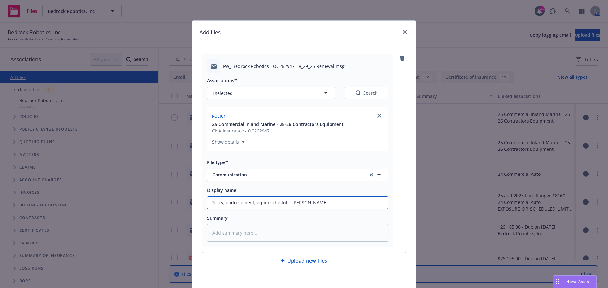
type input "Policy, endorsement, equip schedule, revise"
type textarea "x"
type input "Policy, endorsement, equip schedule, revised"
type textarea "x"
type input "Policy, endorsement, equip schedule, revised"
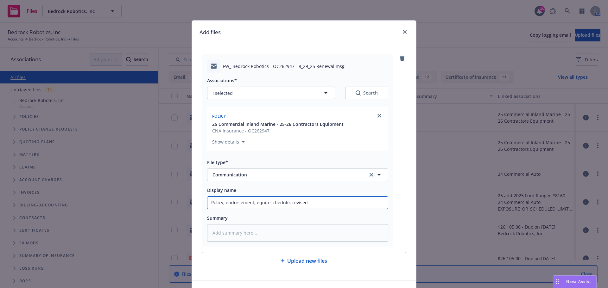
type textarea "x"
type input "Policy, endorsement, equip schedule, revised Q"
type textarea "x"
type input "Policy, endorsement, equip schedule, revised QT"
type textarea "x"
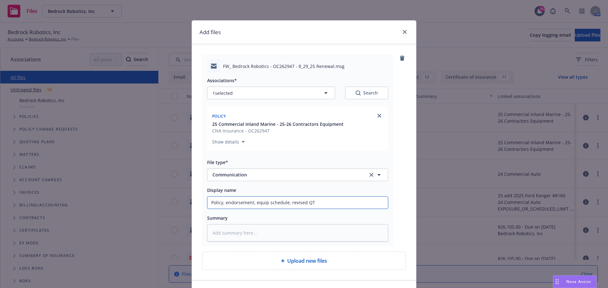
type input "Policy, endorsement, equip schedule, revised QT"
type textarea "x"
type input "Policy, endorsement, equip schedule, revised QT"
type textarea "x"
type input "Policy, endorsement, equip schedule, revised QT,"
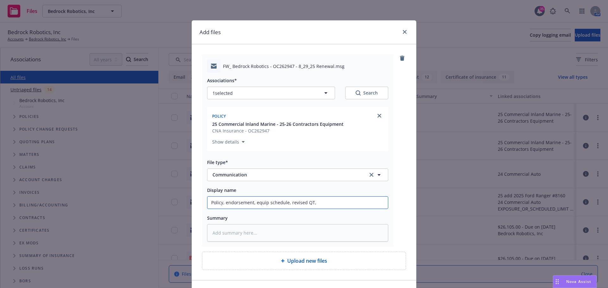
type textarea "x"
type input "Policy, endorsement, equip schedule, revised QT,"
type textarea "x"
type input "Policy, endorsement, equip schedule, revised QT, D"
type textarea "x"
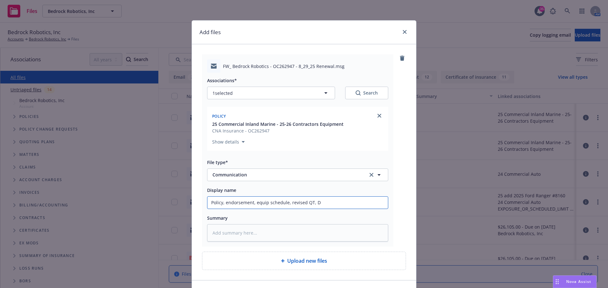
type input "Policy, endorsement, equip schedule, revised QT, De"
type textarea "x"
type input "Policy, endorsement, equip schedule, revised QT, Dec"
type textarea "x"
type input "Policy, endorsement, equip schedule, revised QT, Dec"
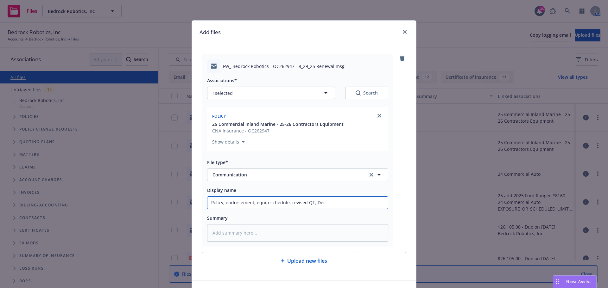
type textarea "x"
type input "Policy, endorsement, equip schedule, revised QT, Dec a"
type textarea "x"
type input "Policy, endorsement, equip schedule, revised QT, Dec"
type textarea "x"
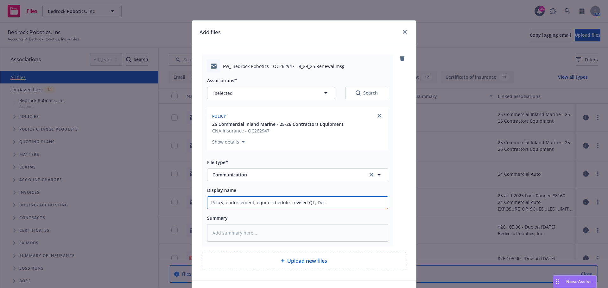
type input "Policy, endorsement, equip schedule, revised QT, Dec"
type textarea "x"
type input "Policy, endorsement, equip schedule, revised QT, Dec"
type textarea "x"
type input "Policy, endorsement, equip schedule, revised QT, Dec P"
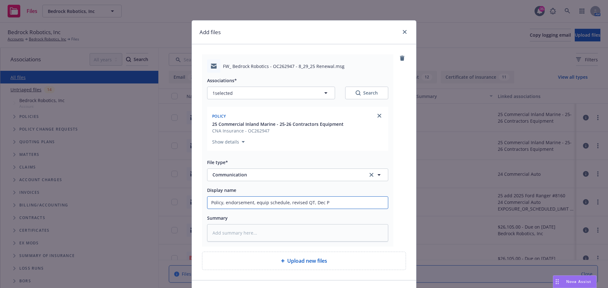
type textarea "x"
type input "Policy, endorsement, equip schedule, revised QT, Dec Pag"
type textarea "x"
type input "Policy, endorsement, equip schedule, revised QT, Dec Page"
type textarea "x"
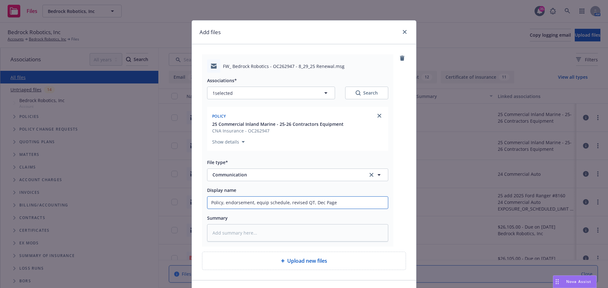
type input "Policy, endorsement, equip schedule, revised QT, Dec Page"
type textarea "x"
type input "Policy, endorsement, equip schedule, revised QT, Dec Page v"
type textarea "x"
type input "Policy, endorsement, equip schedule, revised QT, Dec Page vi"
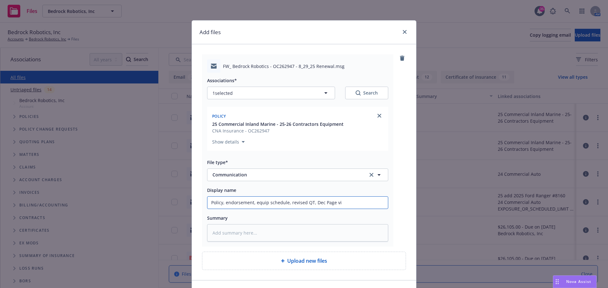
type textarea "x"
type input "Policy, endorsement, equip schedule, revised QT, Dec Page via"
type textarea "x"
type input "Policy, endorsement, equip schedule, revised QT, Dec Page via C"
type textarea "x"
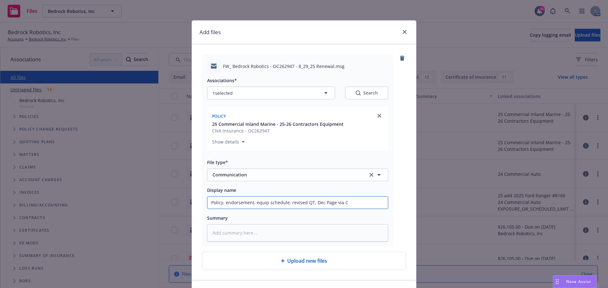
type input "Policy, endorsement, equip schedule, revised QT, Dec Page via CN"
type textarea "x"
type input "Policy, endorsement, equip schedule, revised QT, Dec Page via CNA"
type textarea "x"
type input "Policy, endorsement, equip schedule, revised QT, Dec Page via CNA"
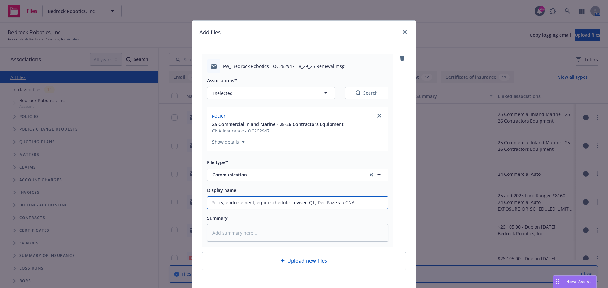
type textarea "x"
type input "Policy, endorsement, equip schedule, revised QT, Dec Page via CNA fo"
type textarea "x"
type input "Policy, endorsement, equip schedule, revised QT, Dec Page via CNA for"
type textarea "x"
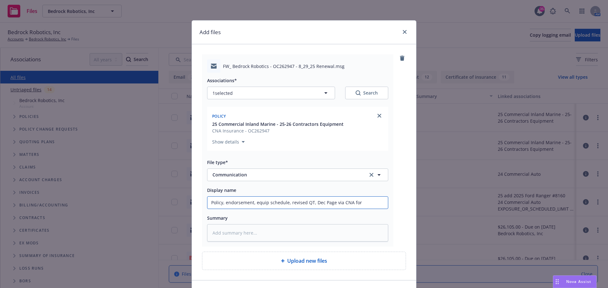
type input "Policy, endorsement, equip schedule, revised QT, Dec Page via CNA for"
type textarea "x"
type input "Policy, endorsement, equip schedule, revised QT, Dec Page via CNA for 2"
type textarea "x"
type input "Policy, endorsement, equip schedule, revised QT, Dec Page via CNA for 25"
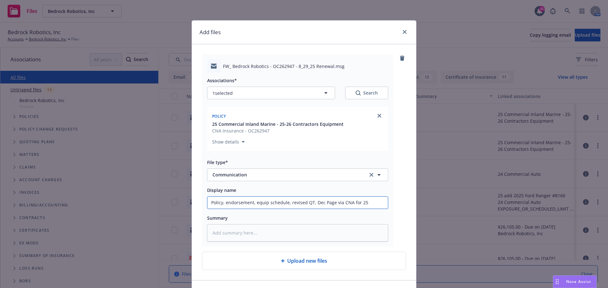
type textarea "x"
type input "Policy, endorsement, equip schedule, revised QT, Dec Page via CNA for 25-"
type textarea "x"
type input "Policy, endorsement, equip schedule, revised QT, Dec Page via CNA for 25-2"
type textarea "x"
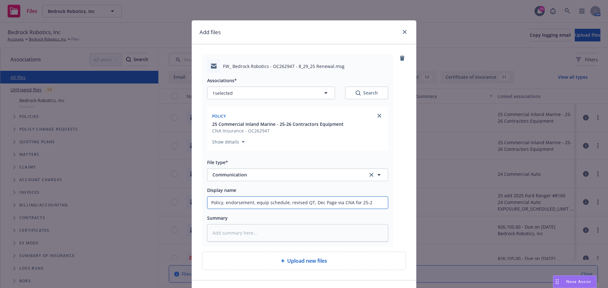
type input "Policy, endorsement, equip schedule, revised QT, Dec Page via CNA for 25-26"
type textarea "x"
type input "Policy, endorsement, equip schedule, revised QT, Dec Page via CNA for 25-26"
type textarea "x"
type input "Policy, endorsement, equip schedule, revised QT, Dec Page via CNA for 25-26 t"
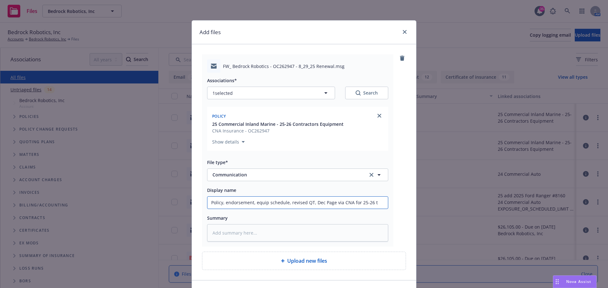
type textarea "x"
type input "Policy, endorsement, equip schedule, revised QT, Dec Page via CNA for 25-26 te"
type textarea "x"
type input "Policy, endorsement, equip schedule, revised QT, Dec Page via CNA for 25-26 ter"
type textarea "x"
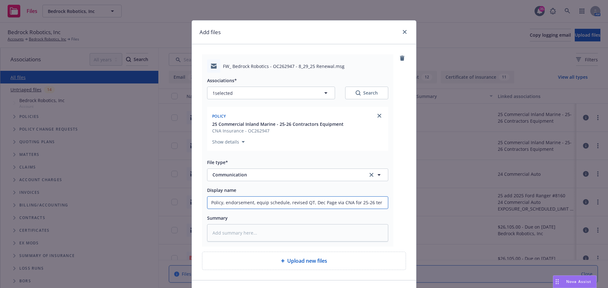
type input "Policy, endorsement, equip schedule, revised QT, Dec Page via CNA for 25-26 term"
type textarea "x"
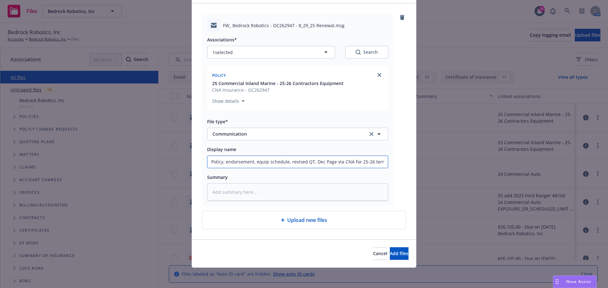
type input "Policy, endorsement, equip schedule, revised QT, Dec Page via CNA for 25-26 term"
click at [390, 260] on div "Cancel Add files" at bounding box center [304, 254] width 224 height 28
click at [390, 255] on span "Add files" at bounding box center [399, 254] width 19 height 6
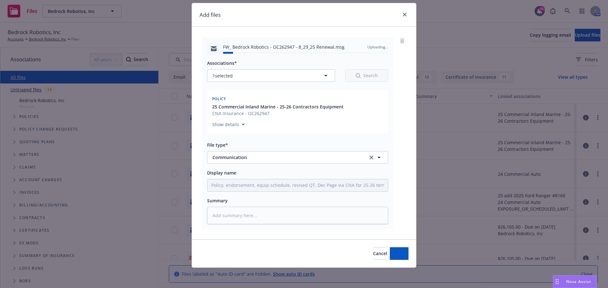
type textarea "x"
